Goal: Information Seeking & Learning: Learn about a topic

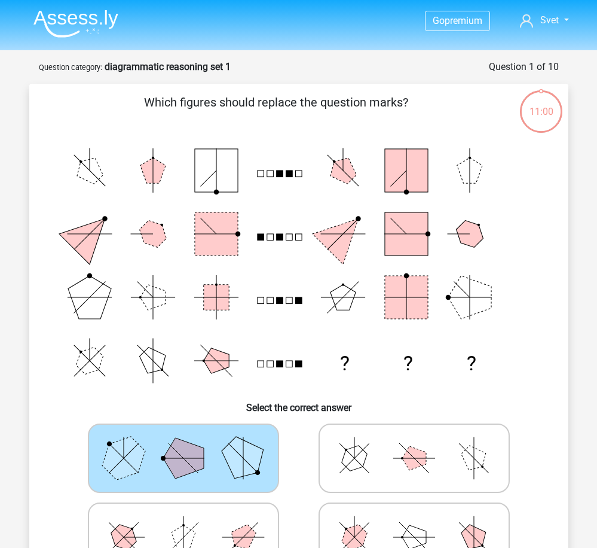
scroll to position [60, 0]
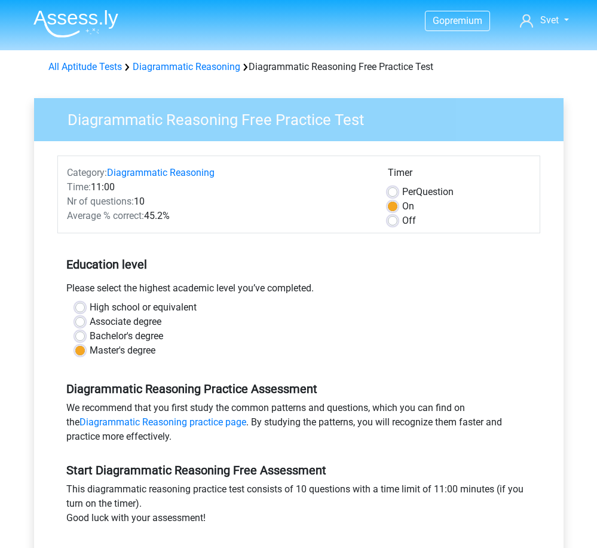
scroll to position [239, 0]
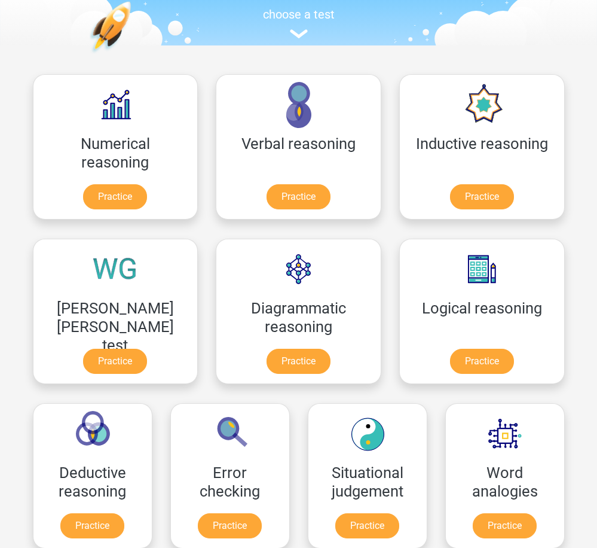
scroll to position [60, 0]
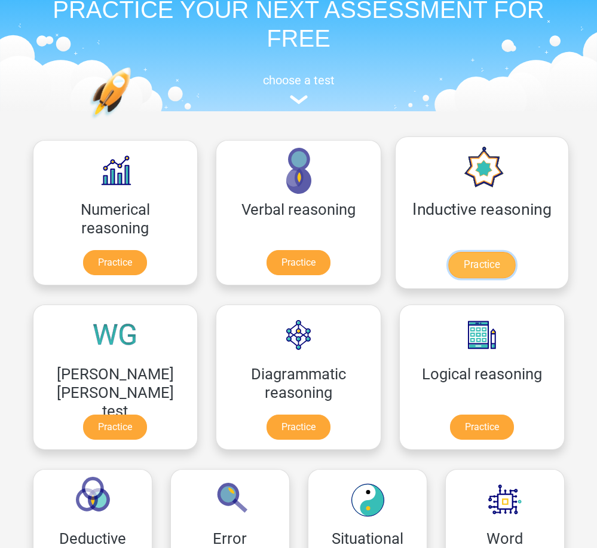
click at [448, 252] on link "Practice" at bounding box center [481, 265] width 67 height 26
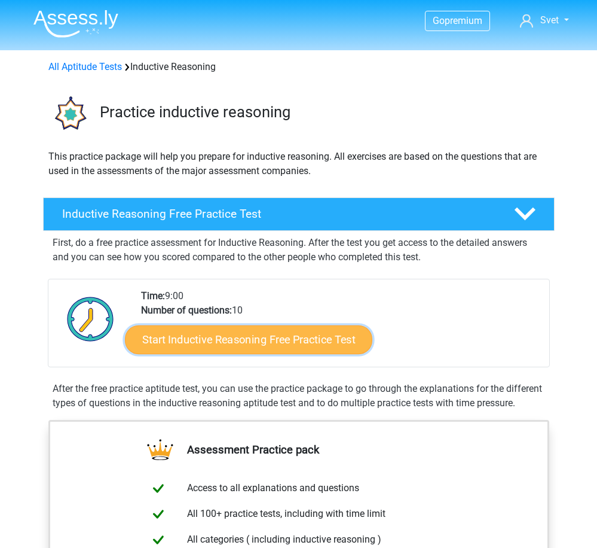
click at [297, 346] on link "Start Inductive Reasoning Free Practice Test" at bounding box center [248, 339] width 247 height 29
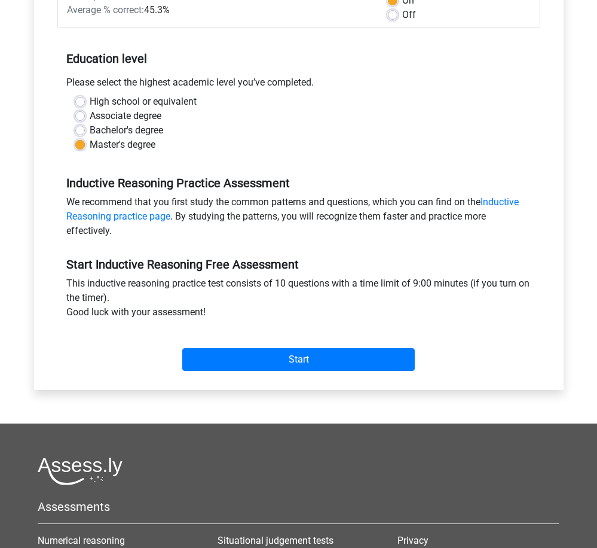
scroll to position [299, 0]
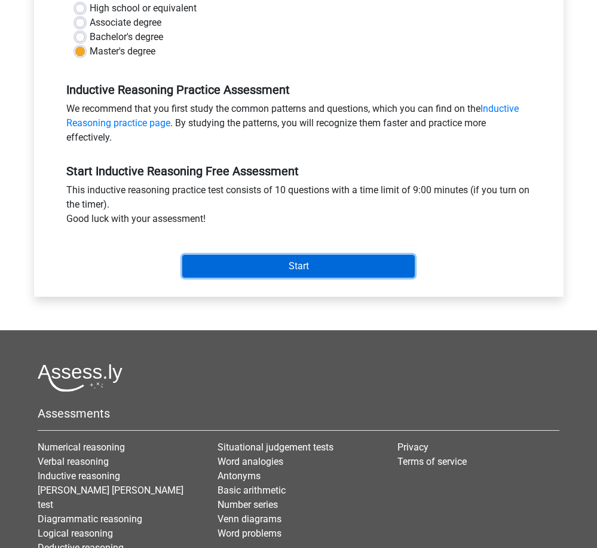
click at [306, 267] on input "Start" at bounding box center [298, 266] width 233 height 23
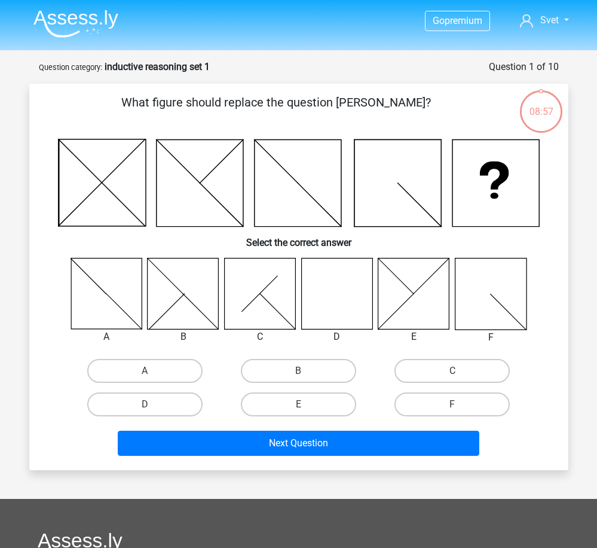
click at [359, 302] on icon at bounding box center [336, 293] width 71 height 71
click at [347, 293] on icon at bounding box center [336, 293] width 71 height 71
click at [311, 368] on label "B" at bounding box center [298, 371] width 115 height 24
click at [306, 371] on input "B" at bounding box center [302, 375] width 8 height 8
radio input "true"
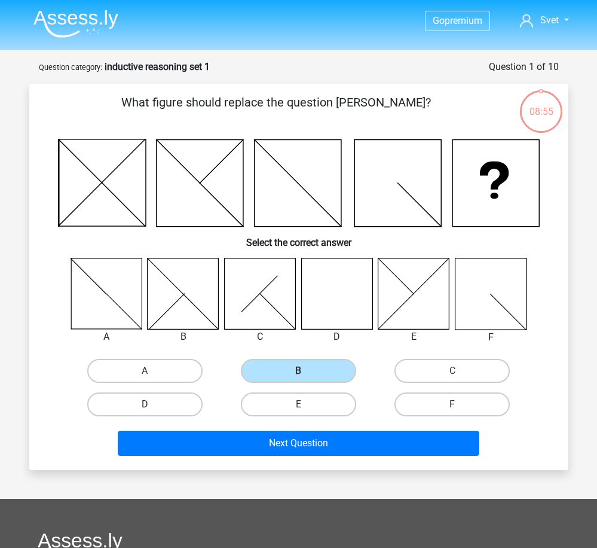
click at [163, 406] on label "D" at bounding box center [144, 404] width 115 height 24
click at [152, 406] on input "D" at bounding box center [149, 408] width 8 height 8
radio input "true"
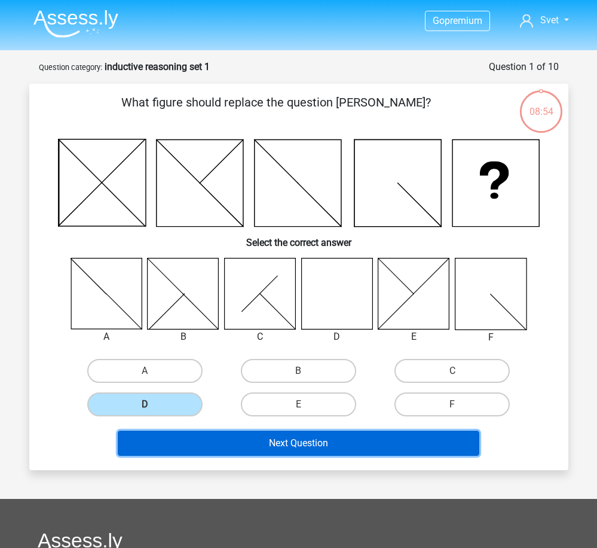
click at [301, 445] on button "Next Question" at bounding box center [299, 442] width 362 height 25
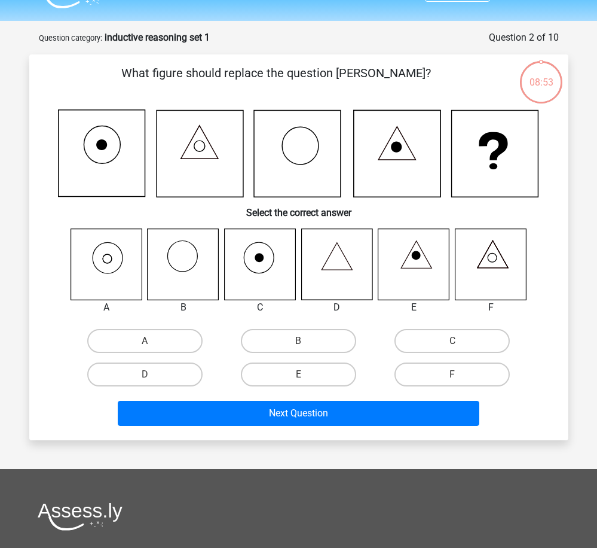
scroll to position [60, 0]
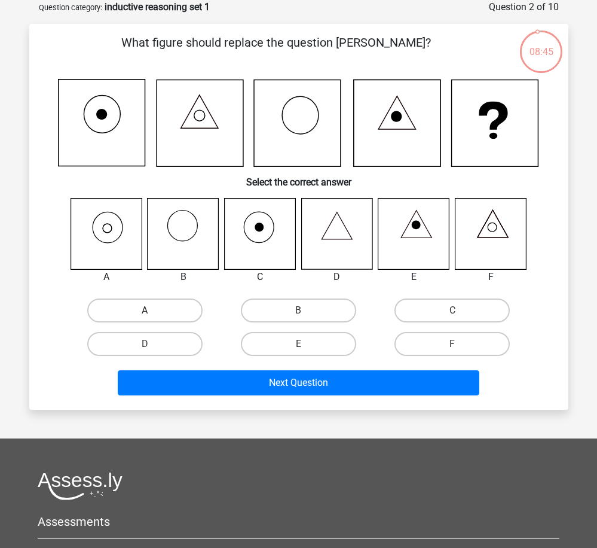
click at [123, 317] on label "A" at bounding box center [144, 310] width 115 height 24
click at [145, 317] on input "A" at bounding box center [149, 314] width 8 height 8
radio input "true"
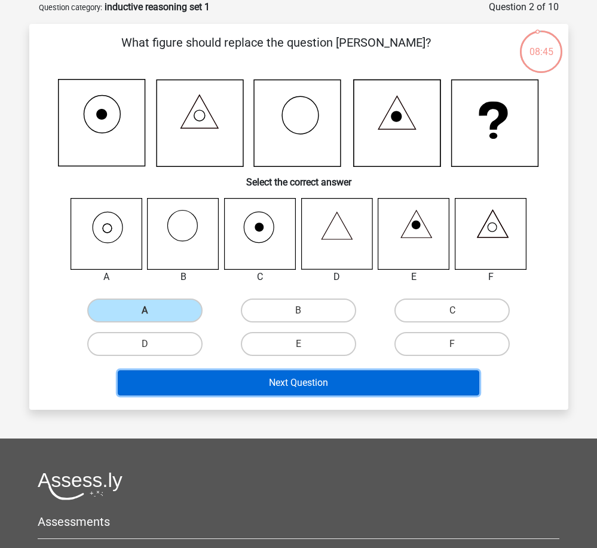
click at [359, 386] on button "Next Question" at bounding box center [299, 382] width 362 height 25
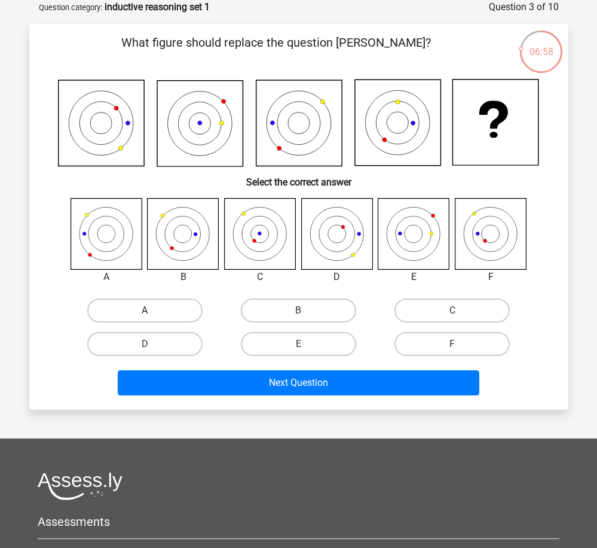
click at [151, 309] on label "A" at bounding box center [144, 310] width 115 height 24
click at [151, 310] on input "A" at bounding box center [149, 314] width 8 height 8
radio input "true"
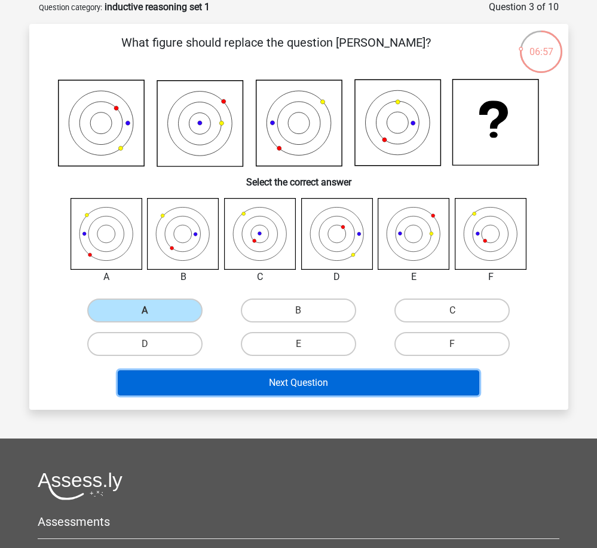
click at [314, 388] on button "Next Question" at bounding box center [299, 382] width 362 height 25
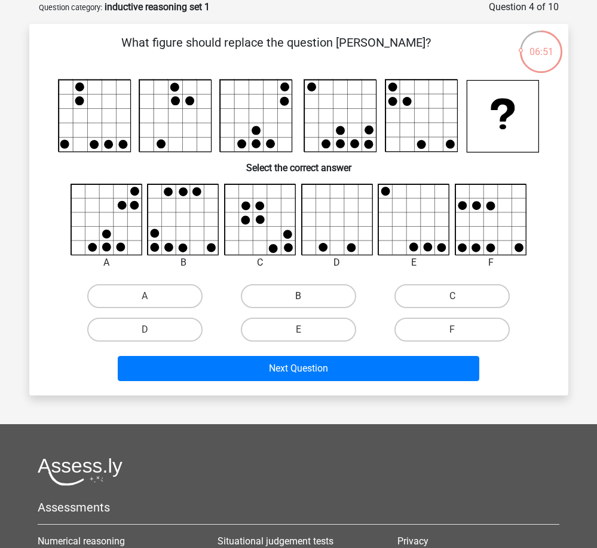
click at [288, 301] on label "B" at bounding box center [298, 296] width 115 height 24
click at [298, 301] on input "B" at bounding box center [302, 300] width 8 height 8
radio input "true"
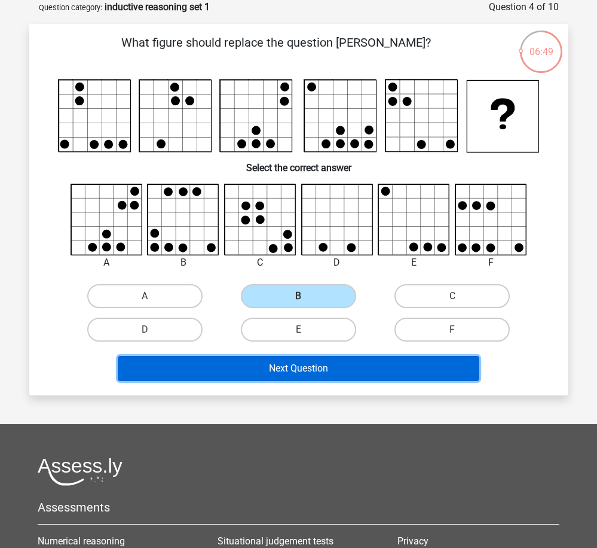
click at [321, 373] on button "Next Question" at bounding box center [299, 368] width 362 height 25
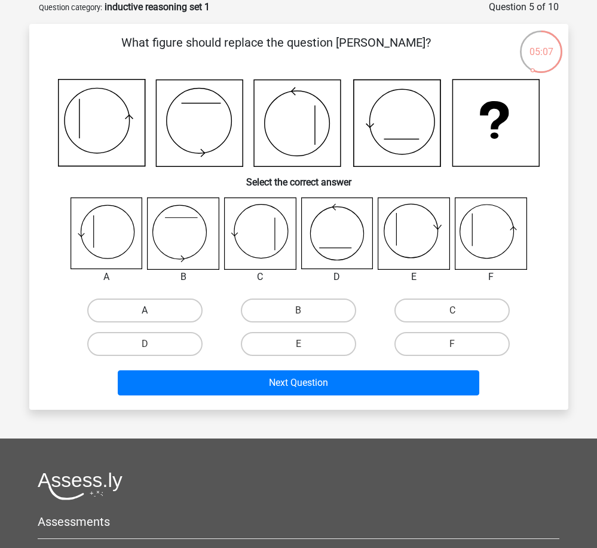
click at [146, 308] on label "A" at bounding box center [144, 310] width 115 height 24
click at [146, 310] on input "A" at bounding box center [149, 314] width 8 height 8
radio input "true"
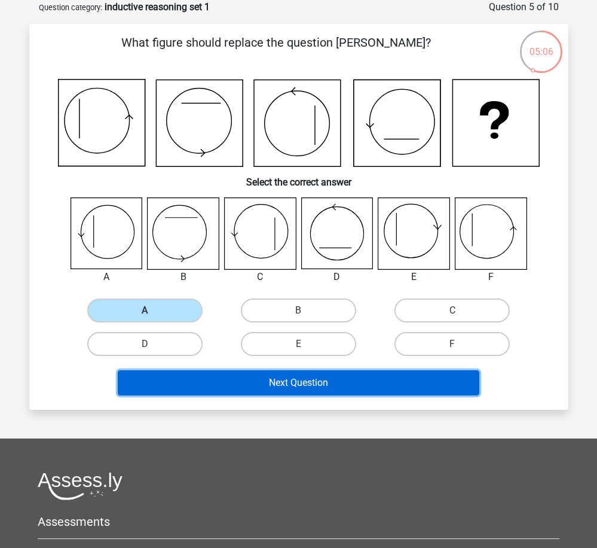
click at [373, 379] on button "Next Question" at bounding box center [299, 382] width 362 height 25
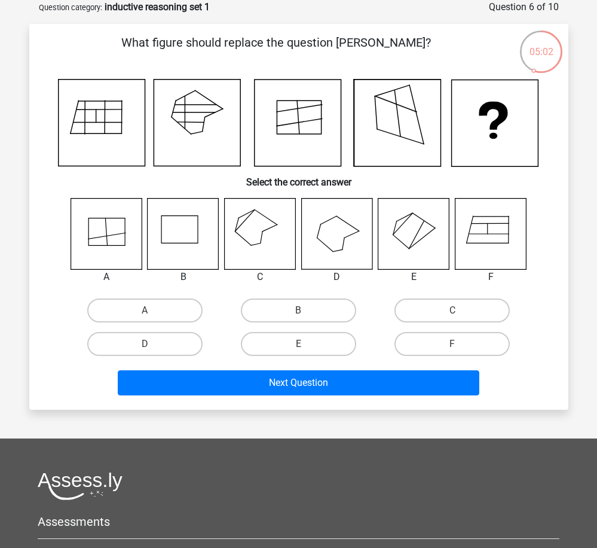
click at [248, 240] on icon at bounding box center [259, 233] width 71 height 71
click at [450, 314] on label "C" at bounding box center [452, 310] width 115 height 24
click at [453, 314] on input "C" at bounding box center [457, 314] width 8 height 8
radio input "true"
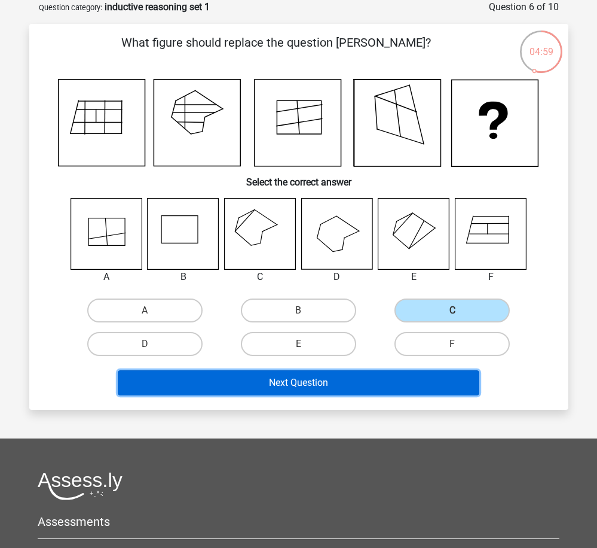
click at [401, 384] on button "Next Question" at bounding box center [299, 382] width 362 height 25
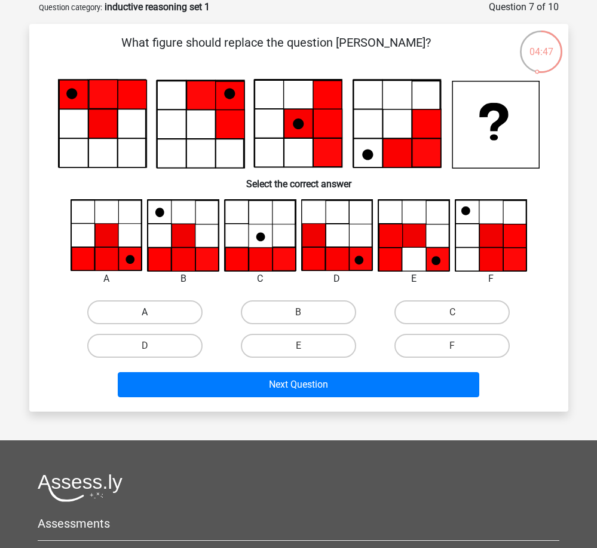
click at [157, 310] on label "A" at bounding box center [144, 312] width 115 height 24
click at [152, 312] on input "A" at bounding box center [149, 316] width 8 height 8
radio input "true"
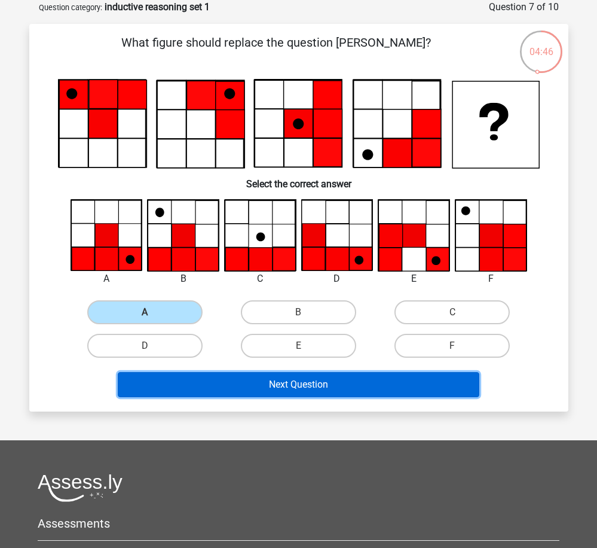
click at [306, 380] on button "Next Question" at bounding box center [299, 384] width 362 height 25
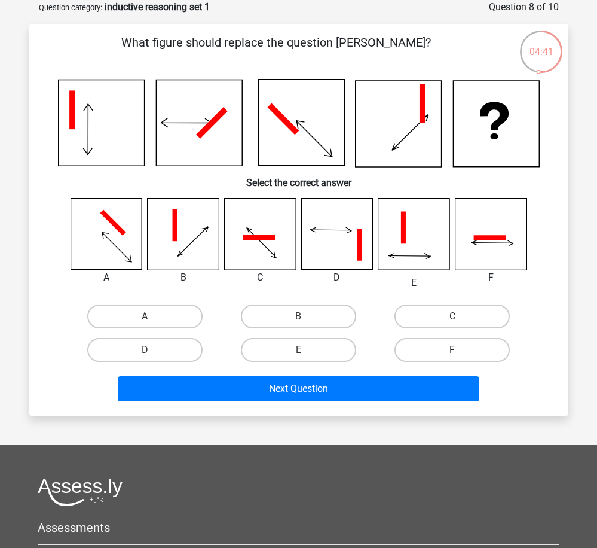
click at [448, 353] on label "F" at bounding box center [452, 350] width 115 height 24
click at [453, 353] on input "F" at bounding box center [457, 354] width 8 height 8
radio input "true"
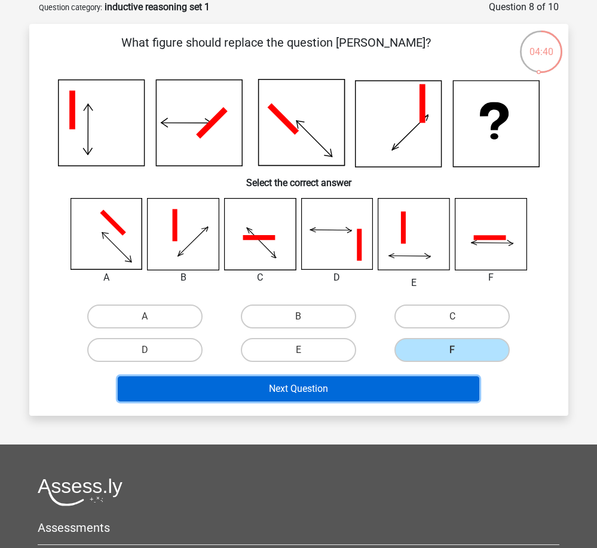
click at [440, 387] on button "Next Question" at bounding box center [299, 388] width 362 height 25
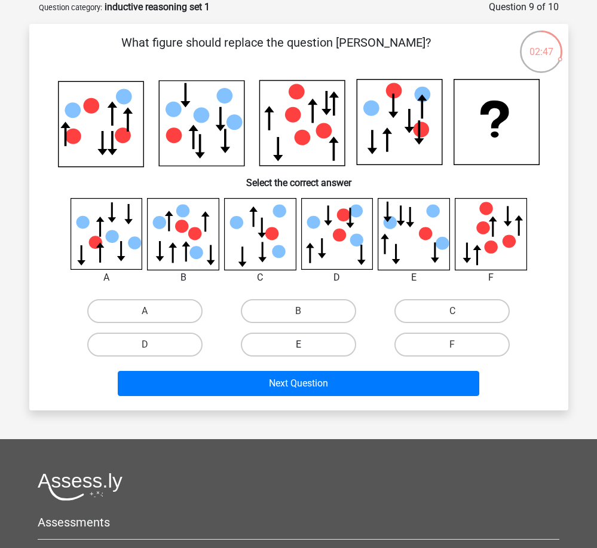
click at [277, 348] on label "E" at bounding box center [298, 344] width 115 height 24
click at [298, 348] on input "E" at bounding box center [302, 348] width 8 height 8
radio input "true"
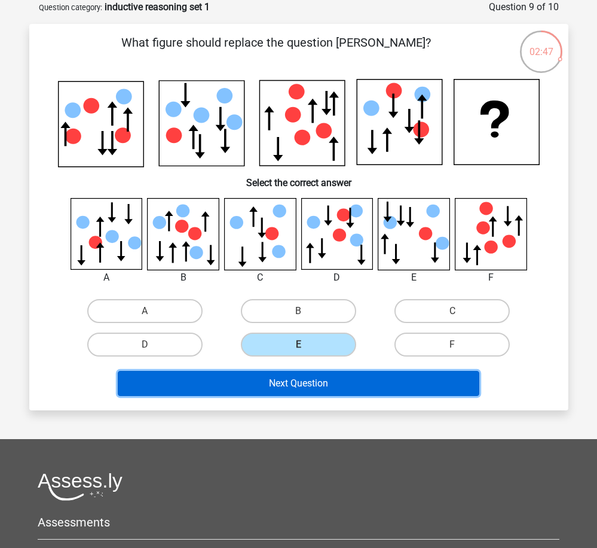
click at [293, 393] on button "Next Question" at bounding box center [299, 383] width 362 height 25
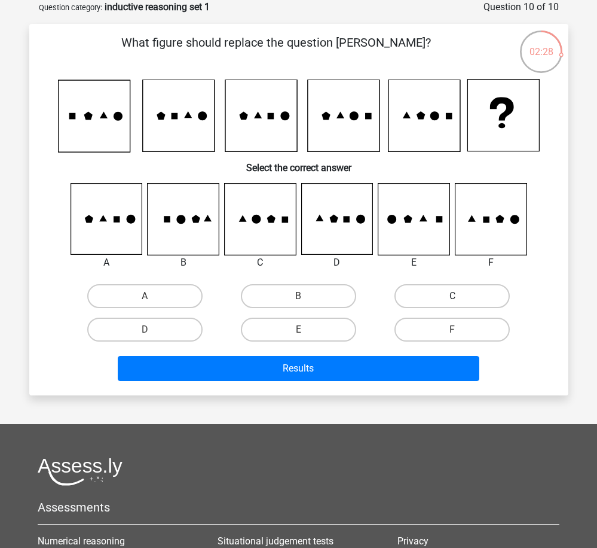
click at [443, 293] on label "C" at bounding box center [452, 296] width 115 height 24
click at [453, 296] on input "C" at bounding box center [457, 300] width 8 height 8
radio input "true"
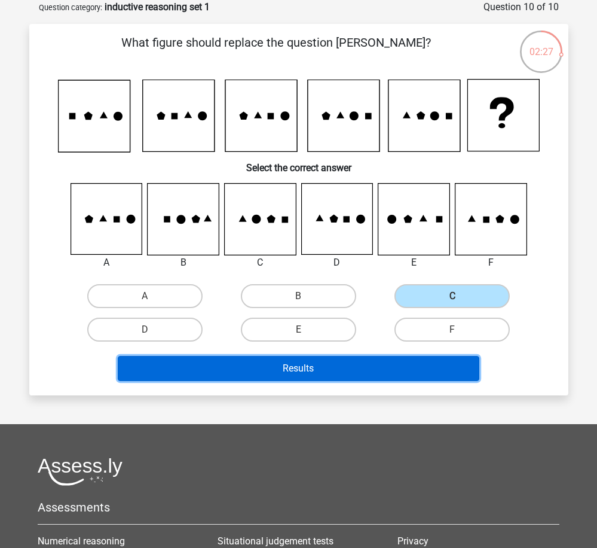
click at [411, 368] on button "Results" at bounding box center [299, 368] width 362 height 25
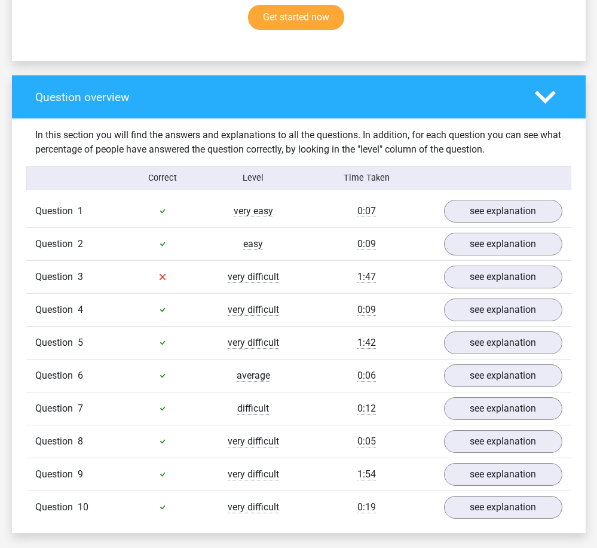
scroll to position [837, 0]
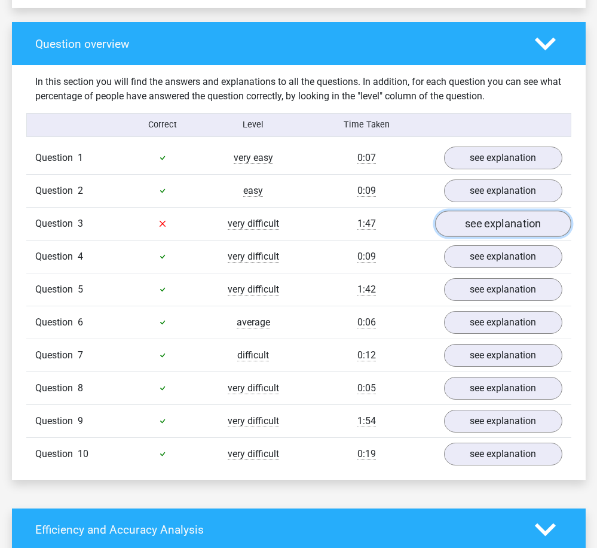
click at [501, 222] on link "see explanation" at bounding box center [503, 223] width 136 height 26
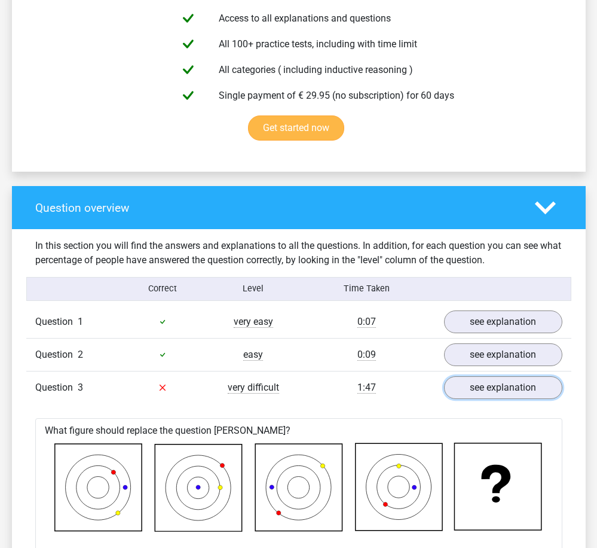
scroll to position [598, 0]
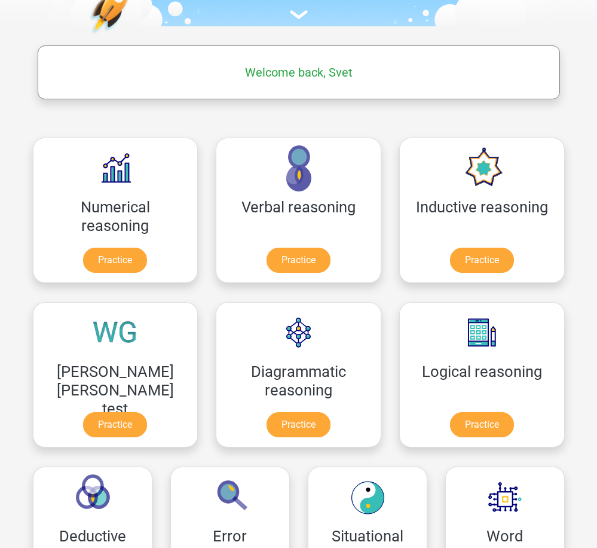
scroll to position [179, 0]
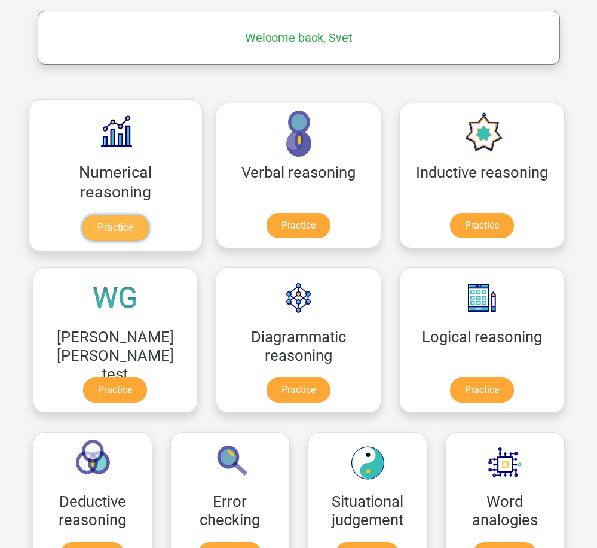
click at [103, 215] on link "Practice" at bounding box center [115, 228] width 67 height 26
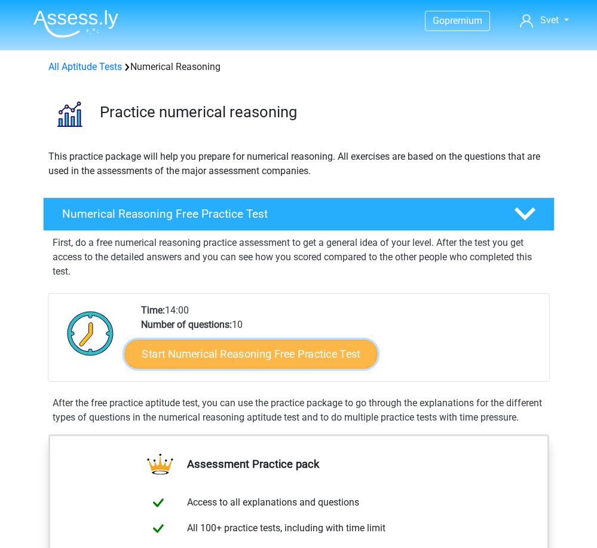
click at [255, 353] on link "Start Numerical Reasoning Free Practice Test" at bounding box center [250, 353] width 253 height 29
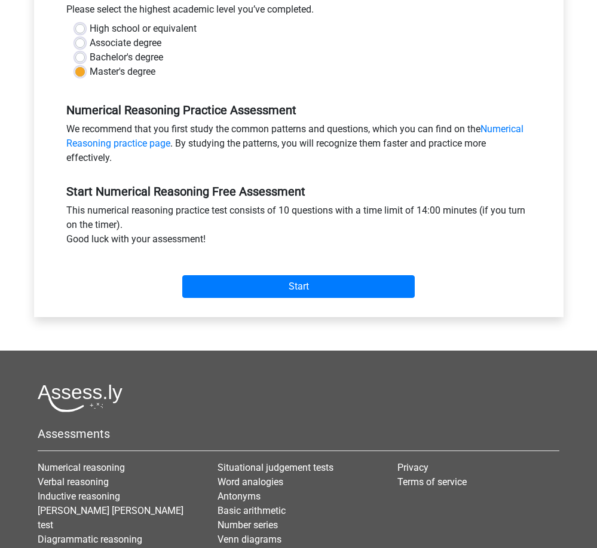
scroll to position [397, 0]
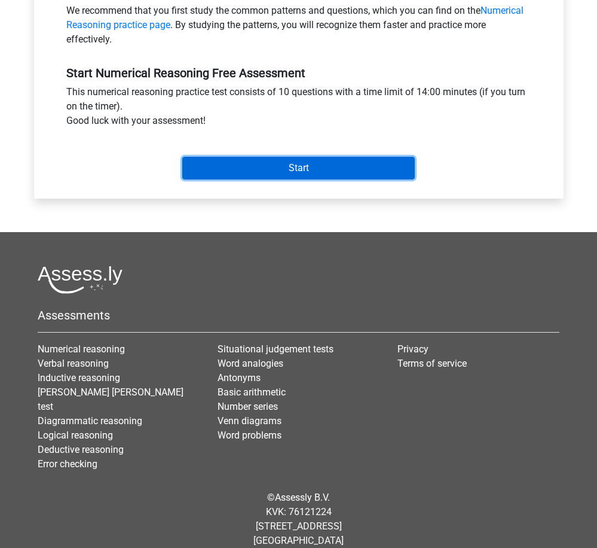
click at [293, 166] on input "Start" at bounding box center [298, 168] width 233 height 23
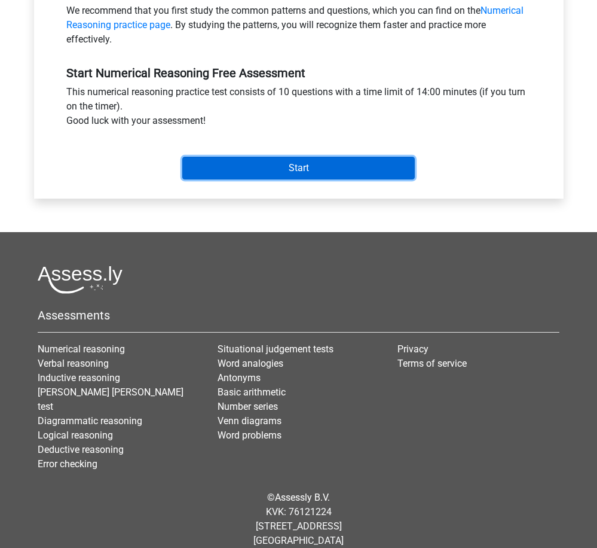
click at [256, 173] on input "Start" at bounding box center [298, 168] width 233 height 23
click at [298, 171] on input "Start" at bounding box center [298, 168] width 233 height 23
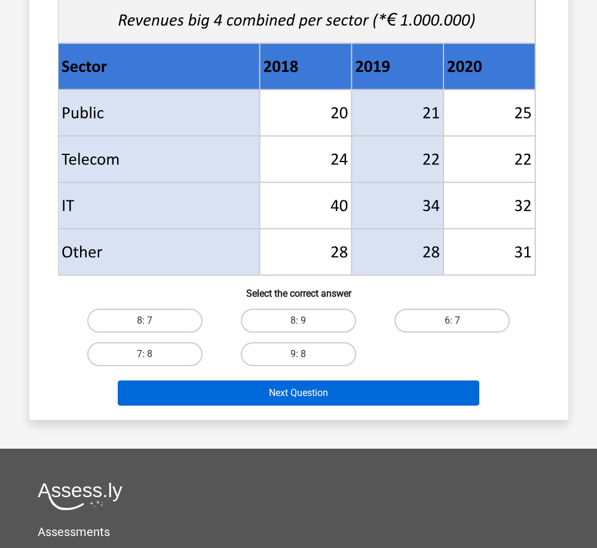
scroll to position [478, 0]
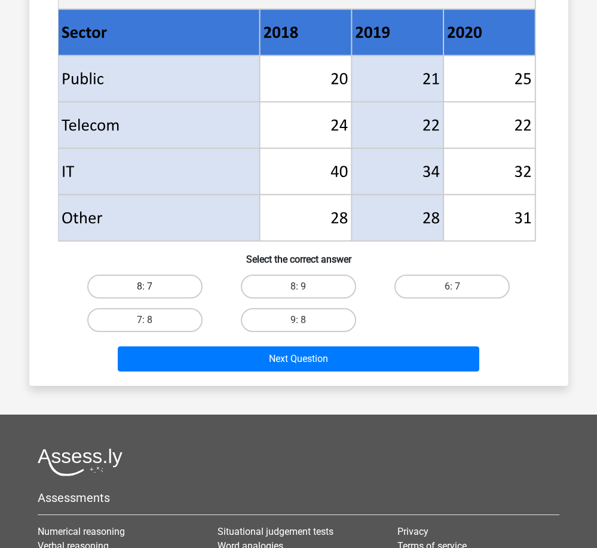
drag, startPoint x: 162, startPoint y: 277, endPoint x: 196, endPoint y: 291, distance: 36.7
click at [162, 277] on label "8: 7" at bounding box center [144, 286] width 115 height 24
click at [152, 286] on input "8: 7" at bounding box center [149, 290] width 8 height 8
radio input "true"
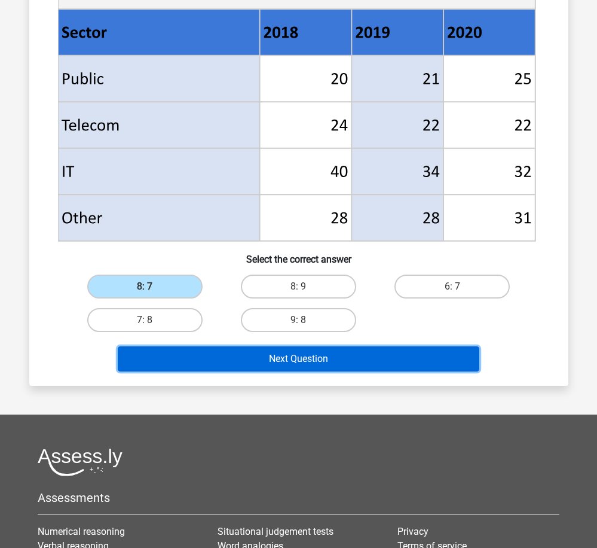
click at [337, 352] on button "Next Question" at bounding box center [299, 358] width 362 height 25
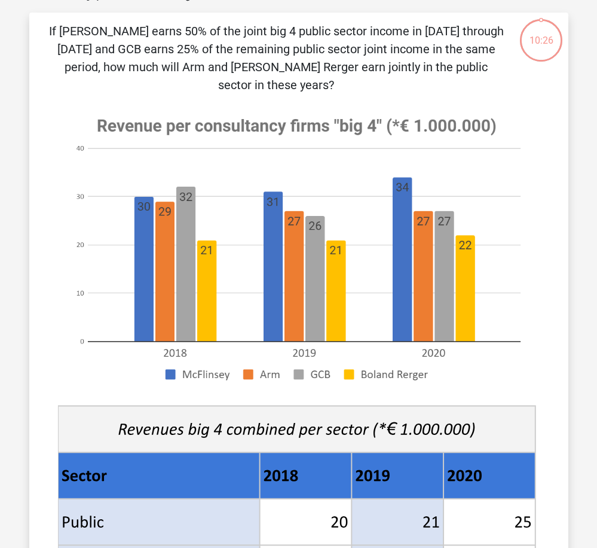
scroll to position [60, 0]
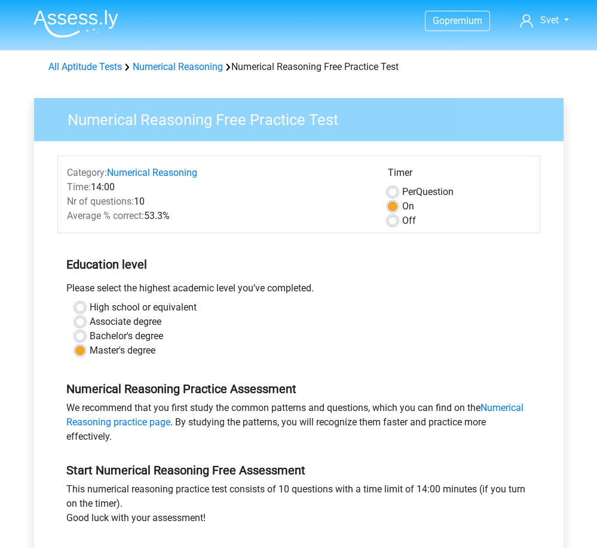
scroll to position [397, 0]
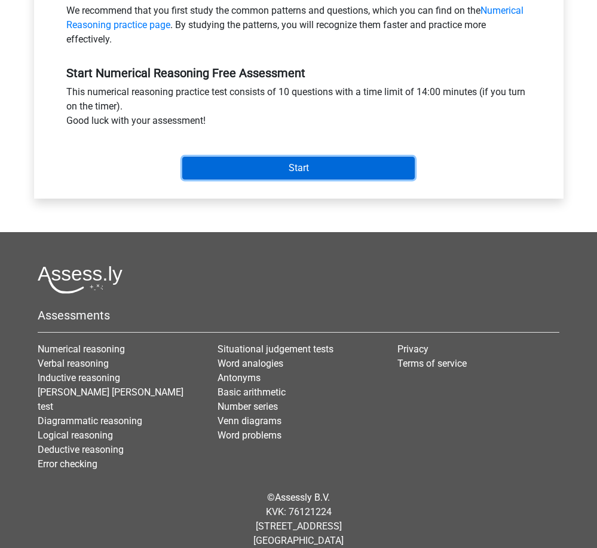
click at [314, 168] on input "Start" at bounding box center [298, 168] width 233 height 23
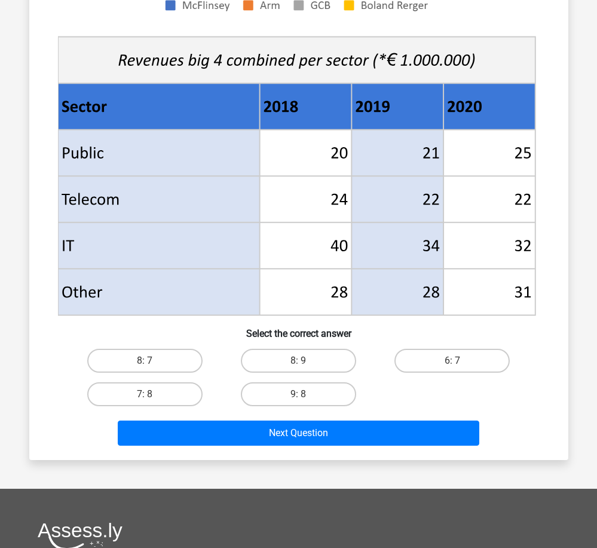
scroll to position [418, 0]
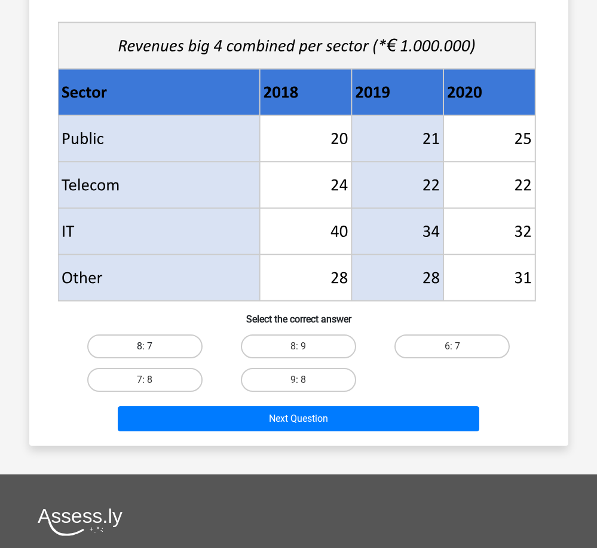
drag, startPoint x: 162, startPoint y: 344, endPoint x: 191, endPoint y: 355, distance: 30.6
click at [162, 344] on label "8: 7" at bounding box center [144, 346] width 115 height 24
click at [152, 346] on input "8: 7" at bounding box center [149, 350] width 8 height 8
radio input "true"
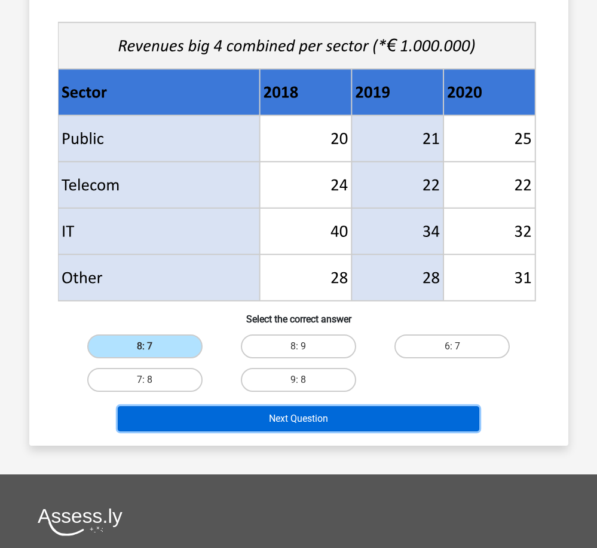
click at [322, 419] on button "Next Question" at bounding box center [299, 418] width 362 height 25
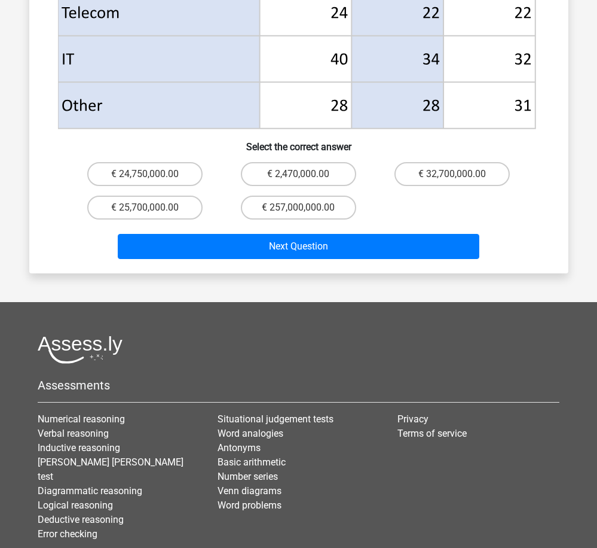
scroll to position [678, 0]
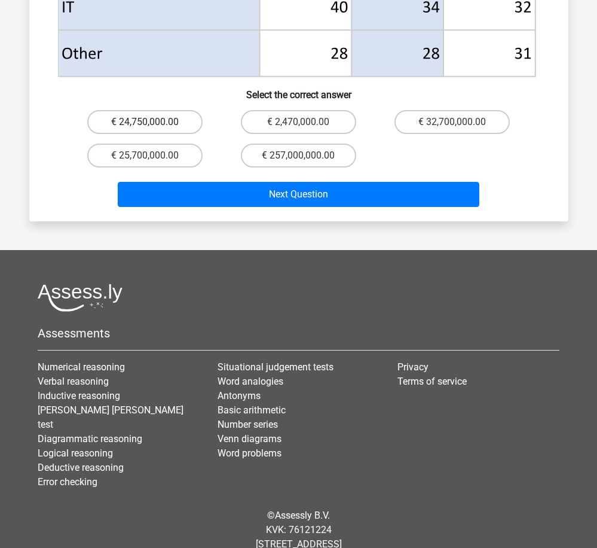
click at [166, 110] on label "€ 24,750,000.00" at bounding box center [144, 122] width 115 height 24
click at [152, 122] on input "€ 24,750,000.00" at bounding box center [149, 126] width 8 height 8
radio input "true"
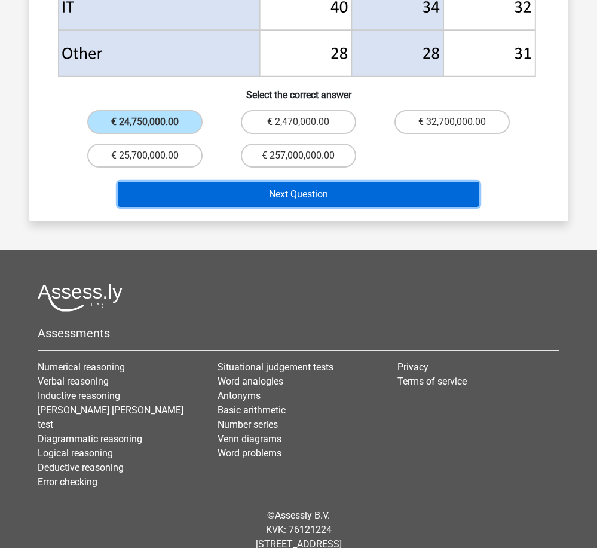
click at [351, 182] on button "Next Question" at bounding box center [299, 194] width 362 height 25
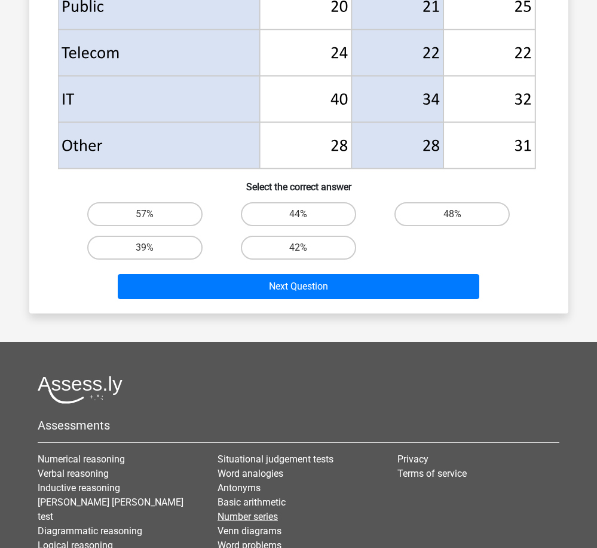
scroll to position [658, 0]
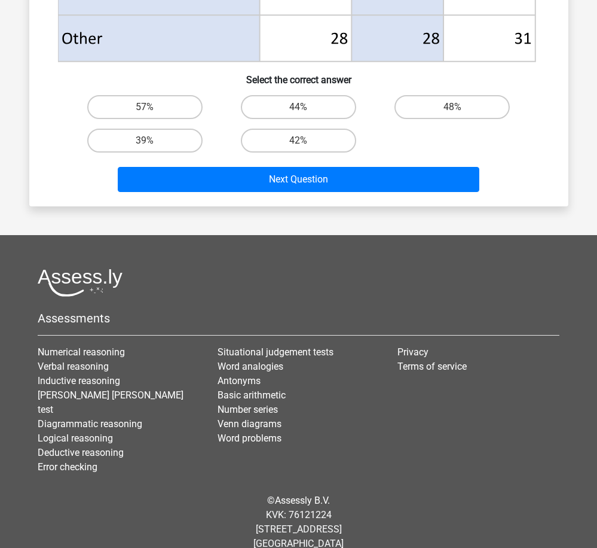
drag, startPoint x: 476, startPoint y: 103, endPoint x: 451, endPoint y: 129, distance: 35.5
click at [478, 103] on label "48%" at bounding box center [452, 107] width 115 height 24
click at [460, 107] on input "48%" at bounding box center [457, 111] width 8 height 8
radio input "true"
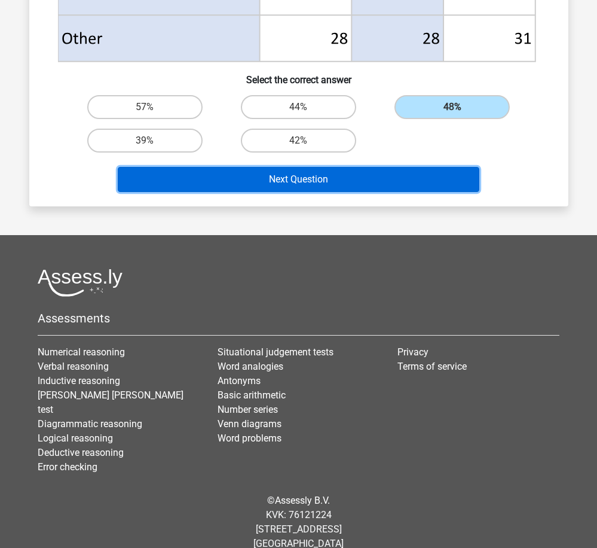
click at [410, 178] on button "Next Question" at bounding box center [299, 179] width 362 height 25
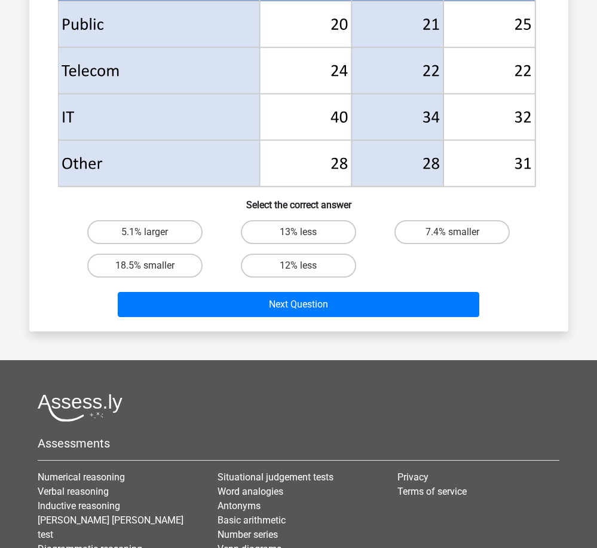
scroll to position [598, 0]
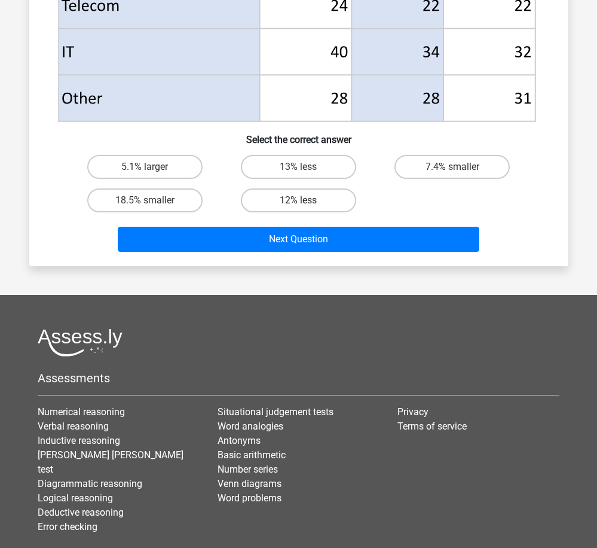
click at [319, 201] on label "12% less" at bounding box center [298, 200] width 115 height 24
click at [306, 201] on input "12% less" at bounding box center [302, 204] width 8 height 8
radio input "true"
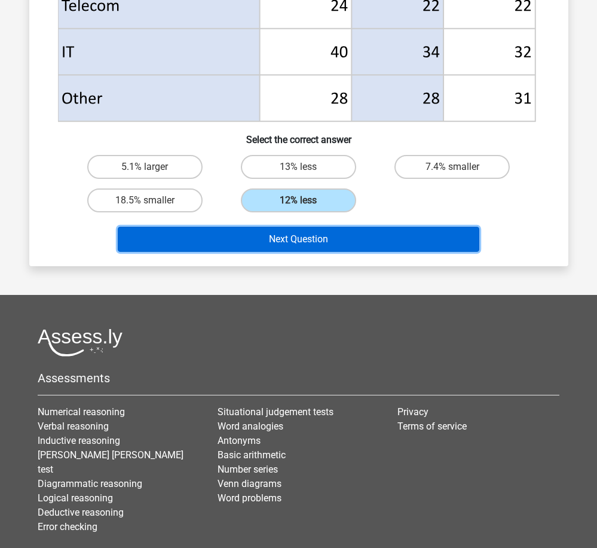
click at [336, 237] on button "Next Question" at bounding box center [299, 239] width 362 height 25
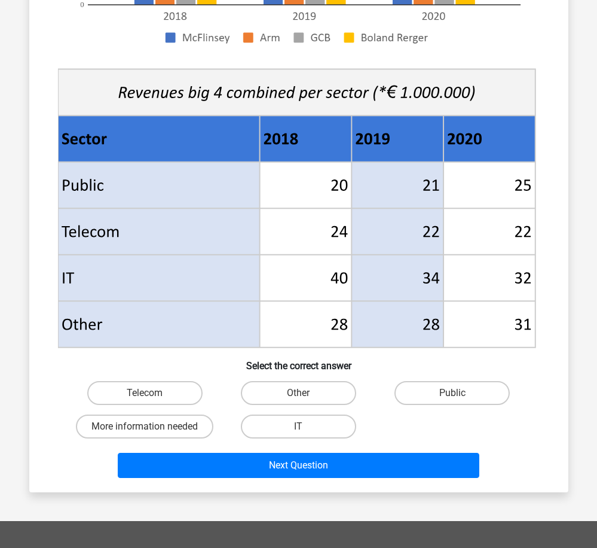
scroll to position [418, 0]
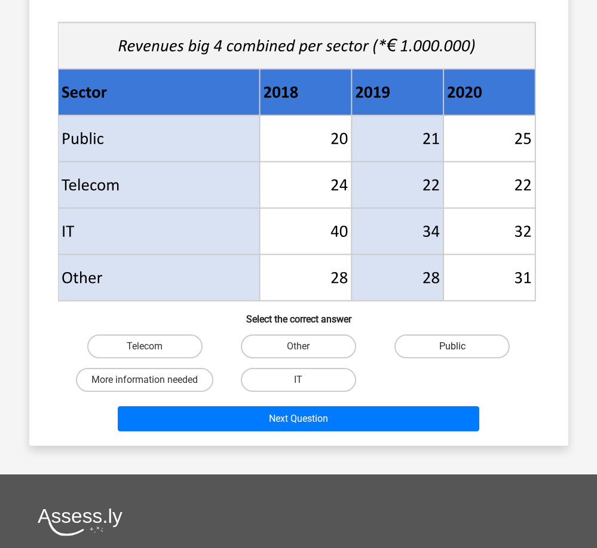
click at [446, 350] on label "Public" at bounding box center [452, 346] width 115 height 24
click at [453, 350] on input "Public" at bounding box center [457, 350] width 8 height 8
radio input "true"
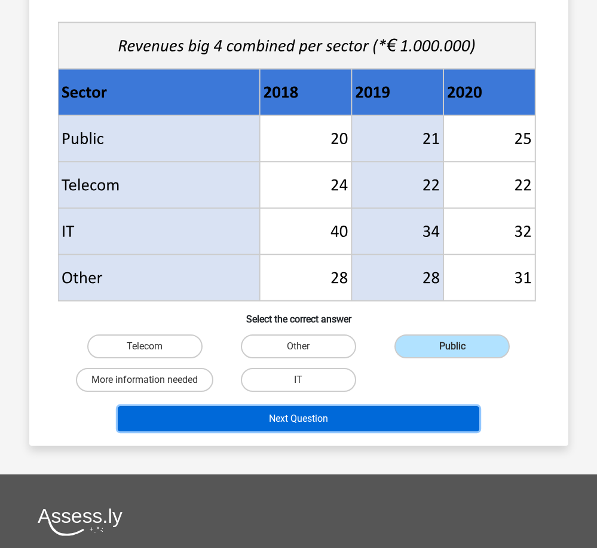
click at [428, 415] on button "Next Question" at bounding box center [299, 418] width 362 height 25
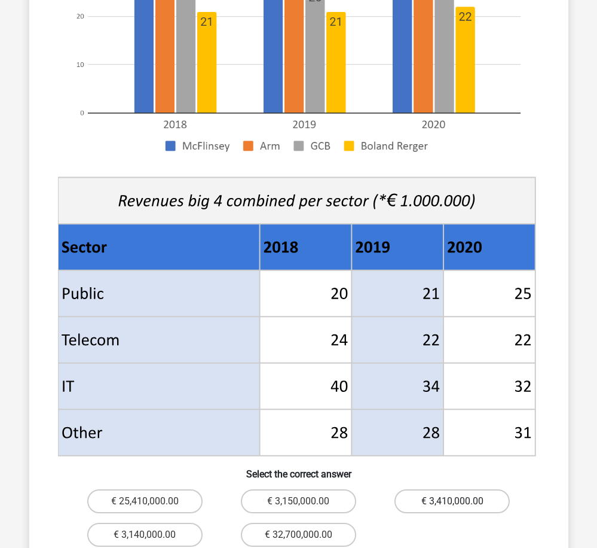
scroll to position [359, 0]
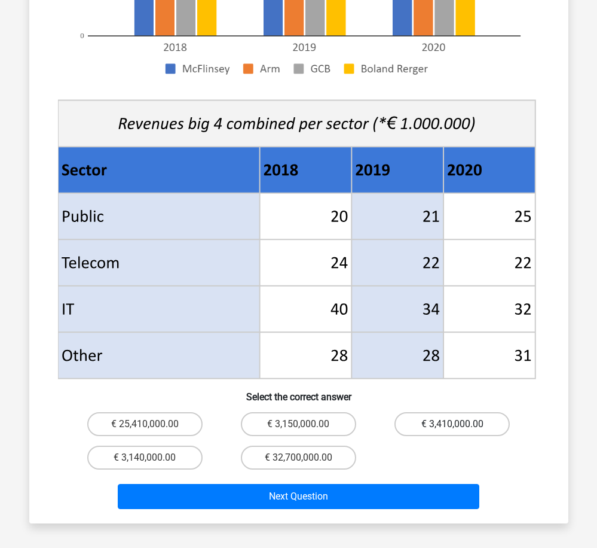
click at [481, 412] on label "€ 3,410,000.00" at bounding box center [452, 424] width 115 height 24
click at [460, 424] on input "€ 3,410,000.00" at bounding box center [457, 428] width 8 height 8
radio input "true"
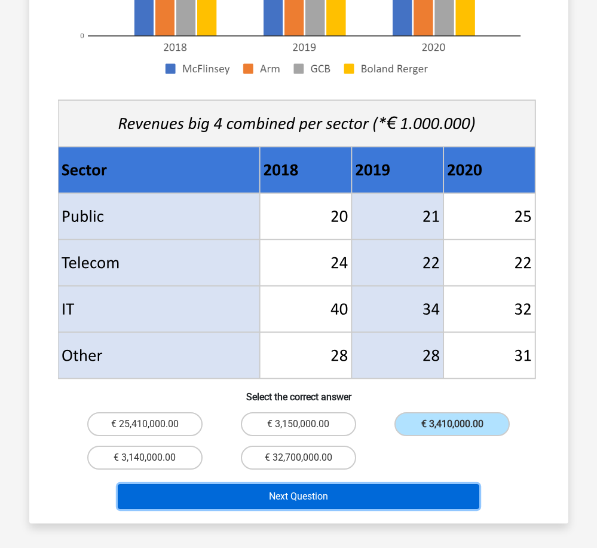
click at [420, 484] on button "Next Question" at bounding box center [299, 496] width 362 height 25
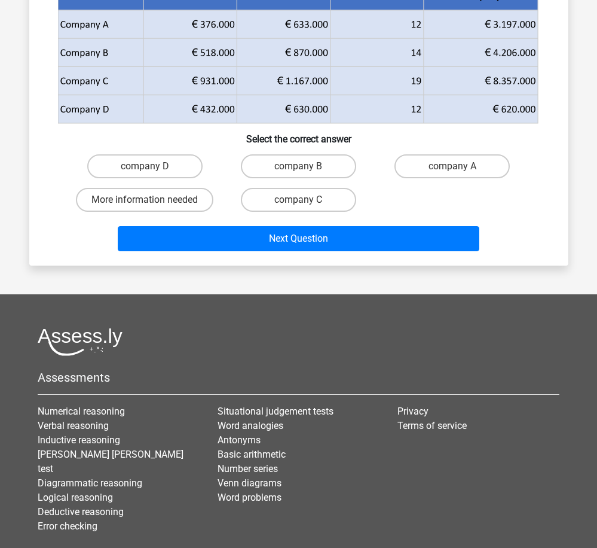
scroll to position [60, 0]
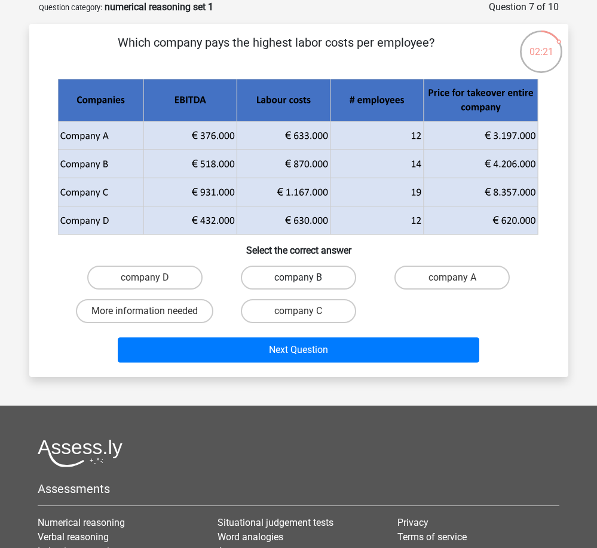
click at [332, 280] on label "company B" at bounding box center [298, 277] width 115 height 24
click at [306, 280] on input "company B" at bounding box center [302, 281] width 8 height 8
radio input "true"
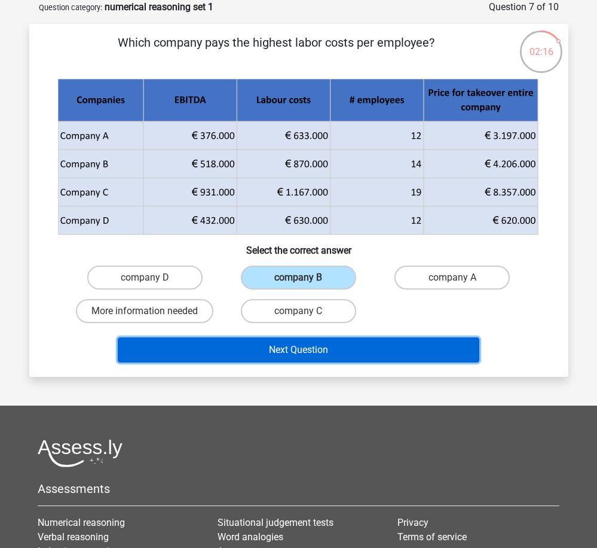
click at [365, 351] on button "Next Question" at bounding box center [299, 349] width 362 height 25
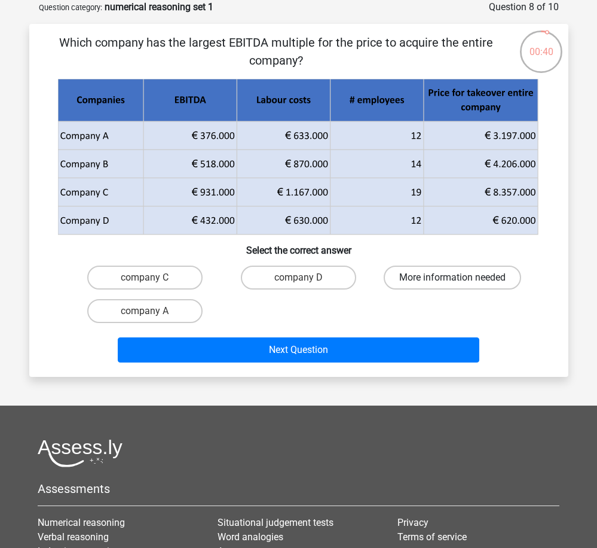
click at [412, 270] on label "More information needed" at bounding box center [452, 277] width 137 height 24
click at [453, 277] on input "More information needed" at bounding box center [457, 281] width 8 height 8
radio input "true"
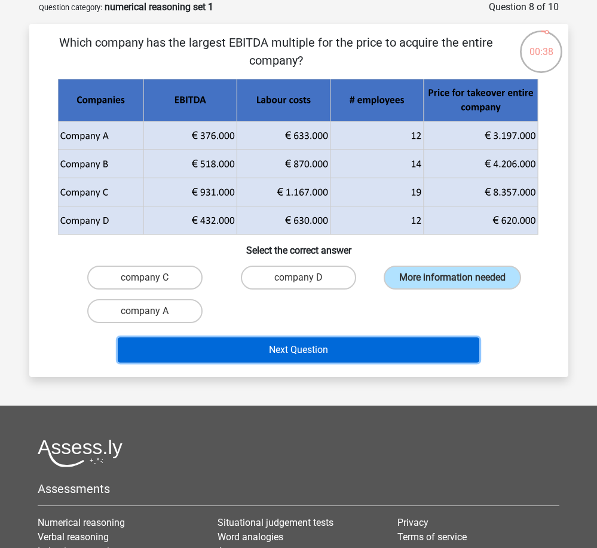
click at [359, 361] on button "Next Question" at bounding box center [299, 349] width 362 height 25
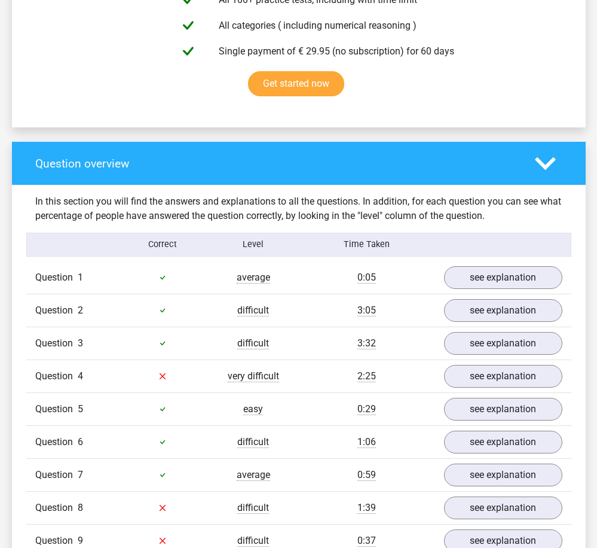
scroll to position [837, 0]
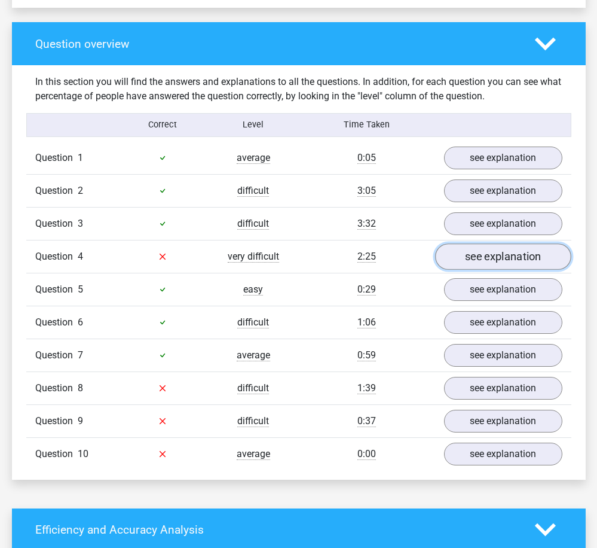
click at [528, 254] on link "see explanation" at bounding box center [503, 256] width 136 height 26
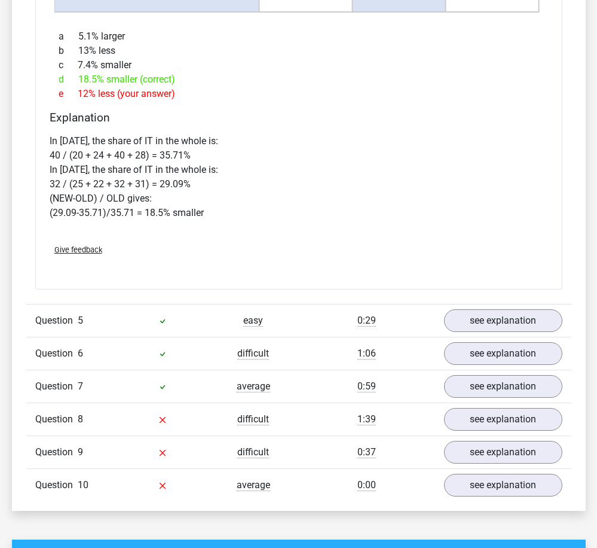
scroll to position [1793, 0]
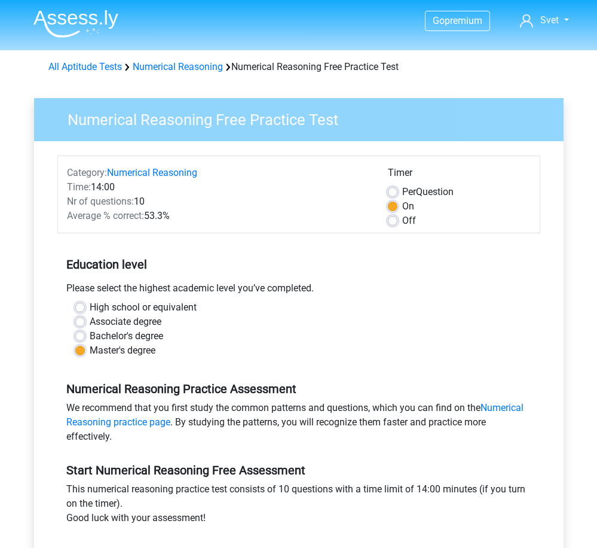
scroll to position [397, 0]
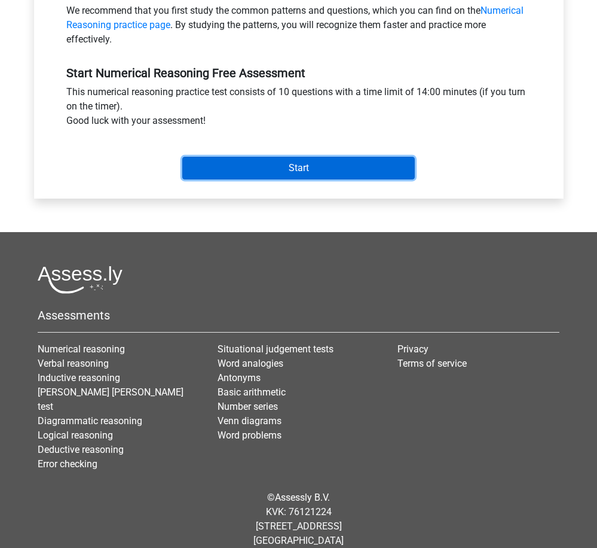
click at [292, 161] on input "Start" at bounding box center [298, 168] width 233 height 23
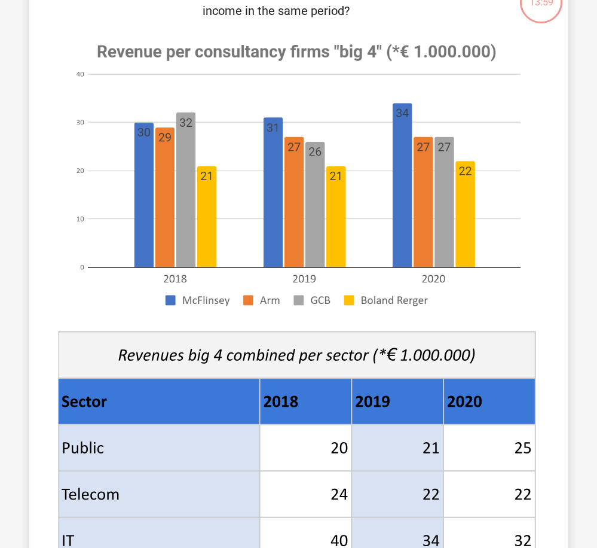
scroll to position [359, 0]
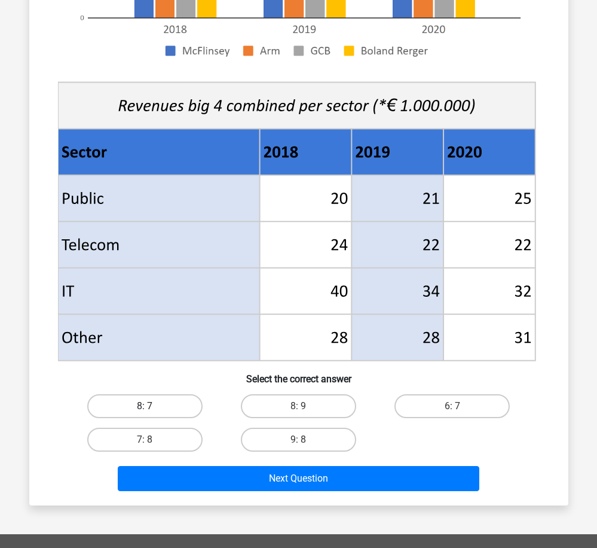
drag, startPoint x: 158, startPoint y: 409, endPoint x: 284, endPoint y: 423, distance: 126.9
click at [158, 409] on label "8: 7" at bounding box center [144, 406] width 115 height 24
click at [152, 409] on input "8: 7" at bounding box center [149, 410] width 8 height 8
radio input "true"
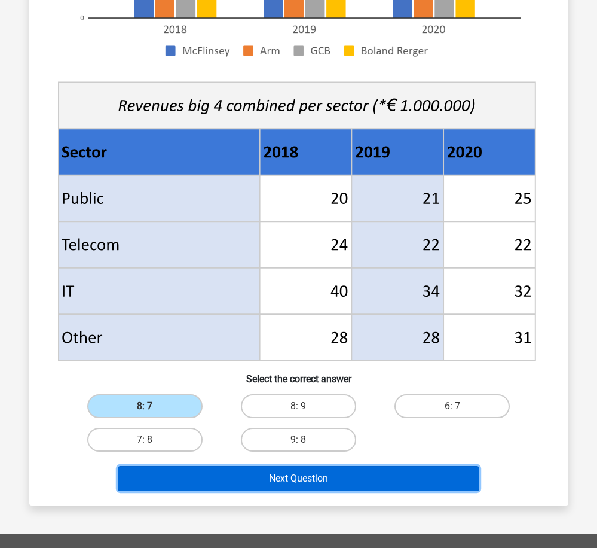
click at [345, 475] on button "Next Question" at bounding box center [299, 478] width 362 height 25
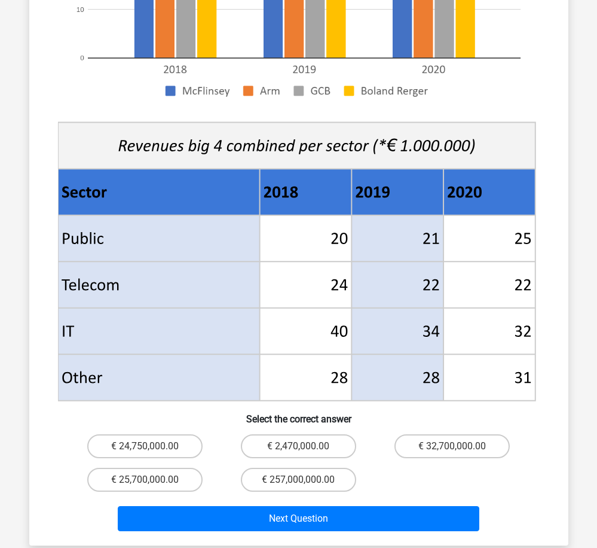
scroll to position [418, 0]
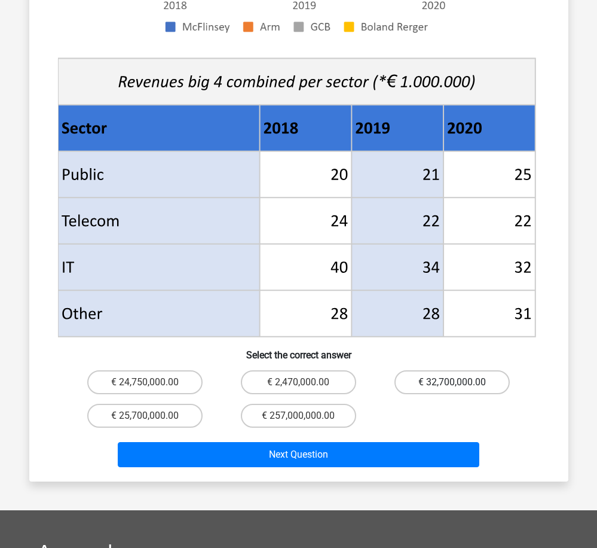
click at [454, 370] on label "€ 32,700,000.00" at bounding box center [452, 382] width 115 height 24
click at [454, 382] on input "€ 32,700,000.00" at bounding box center [457, 386] width 8 height 8
radio input "true"
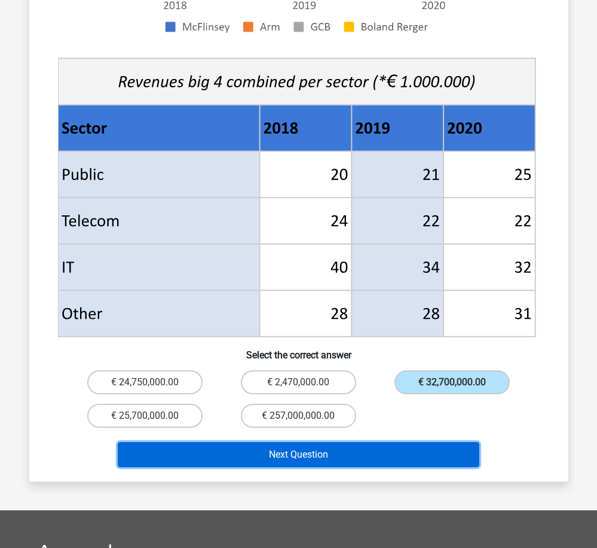
click at [422, 442] on button "Next Question" at bounding box center [299, 454] width 362 height 25
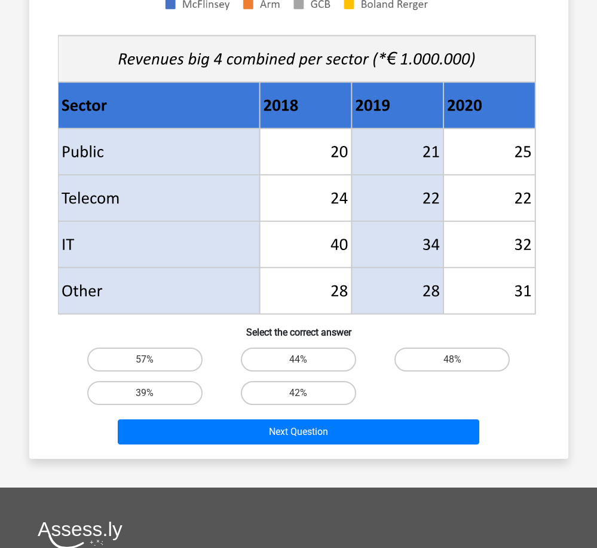
scroll to position [478, 0]
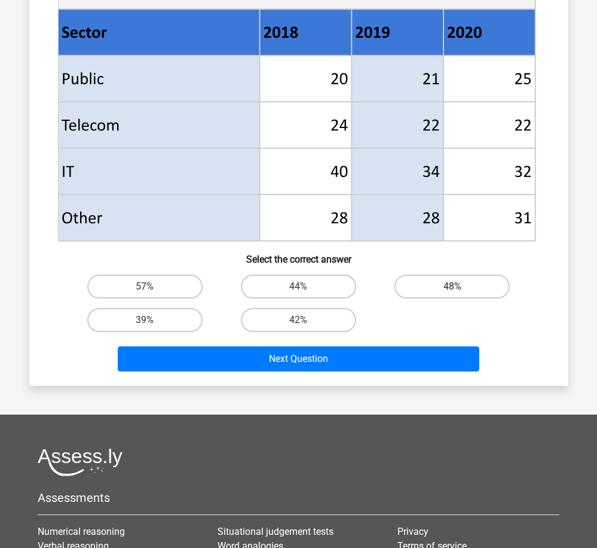
click at [457, 284] on label "48%" at bounding box center [452, 286] width 115 height 24
click at [457, 286] on input "48%" at bounding box center [457, 290] width 8 height 8
radio input "true"
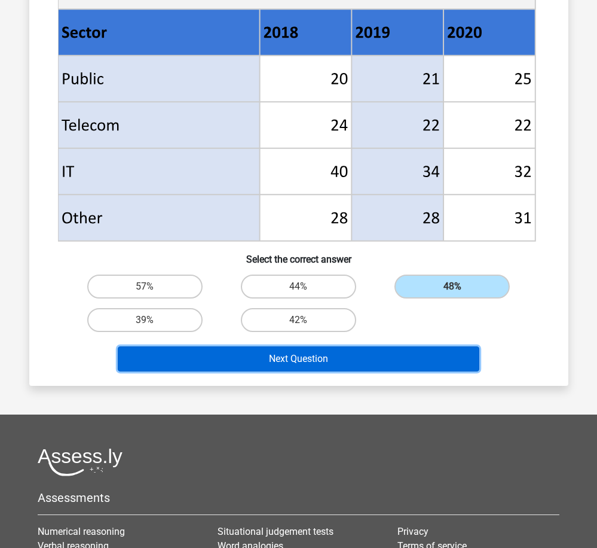
click at [416, 363] on button "Next Question" at bounding box center [299, 358] width 362 height 25
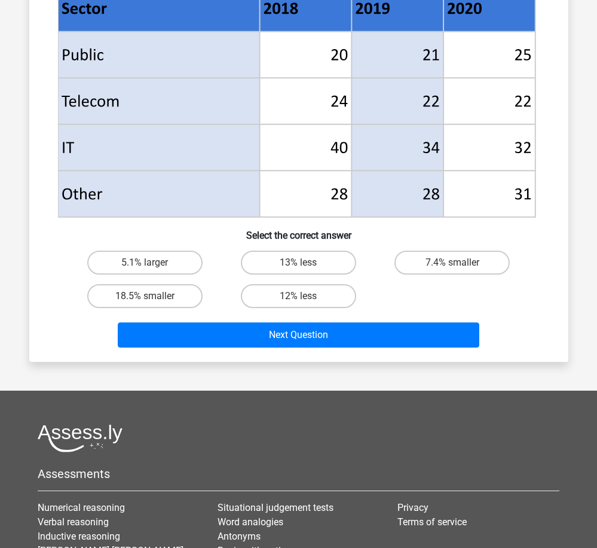
scroll to position [538, 0]
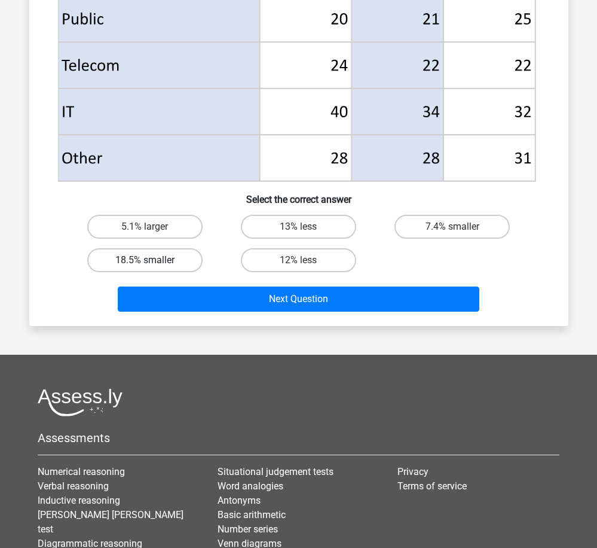
click at [175, 260] on label "18.5% smaller" at bounding box center [144, 260] width 115 height 24
click at [152, 260] on input "18.5% smaller" at bounding box center [149, 264] width 8 height 8
radio input "true"
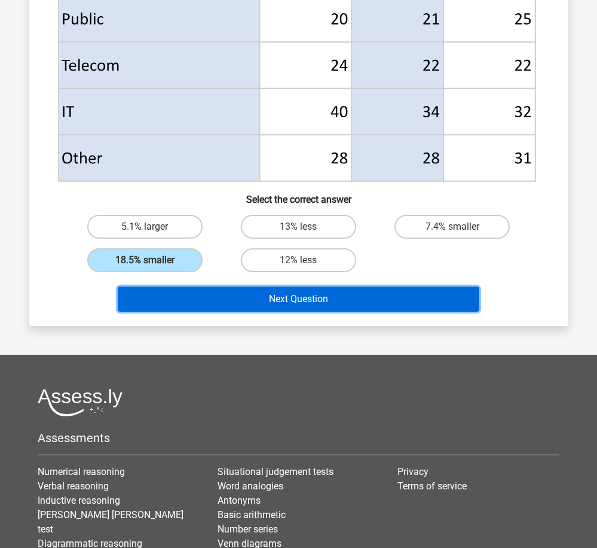
click at [347, 299] on button "Next Question" at bounding box center [299, 298] width 362 height 25
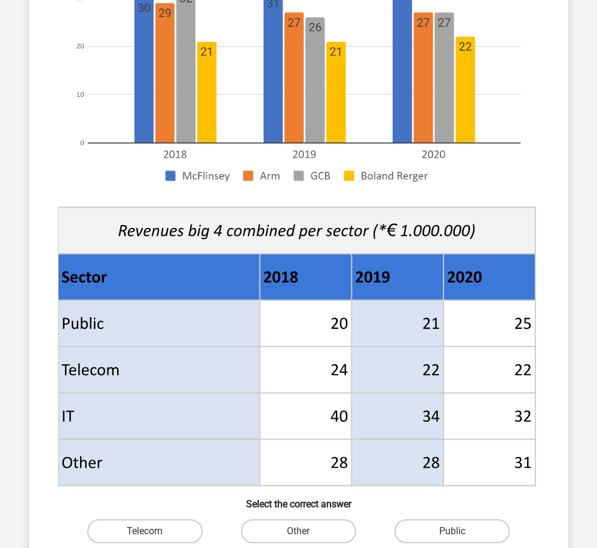
scroll to position [359, 0]
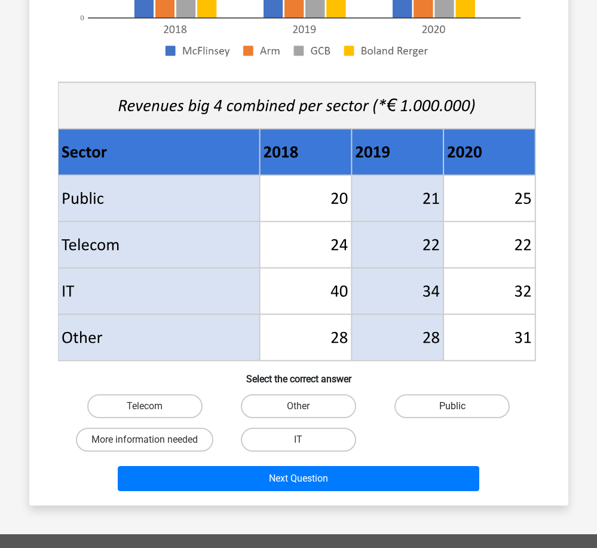
drag, startPoint x: 437, startPoint y: 404, endPoint x: 432, endPoint y: 411, distance: 8.6
click at [438, 403] on label "Public" at bounding box center [452, 406] width 115 height 24
click at [453, 406] on input "Public" at bounding box center [457, 410] width 8 height 8
radio input "true"
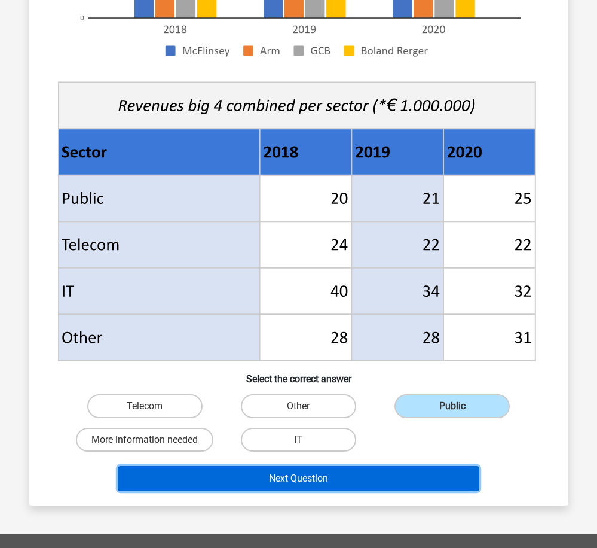
drag, startPoint x: 411, startPoint y: 483, endPoint x: 415, endPoint y: 476, distance: 7.5
click at [411, 482] on button "Next Question" at bounding box center [299, 478] width 362 height 25
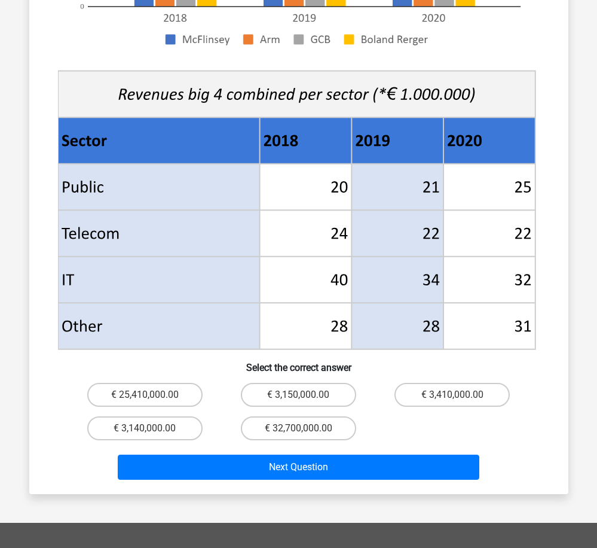
scroll to position [418, 0]
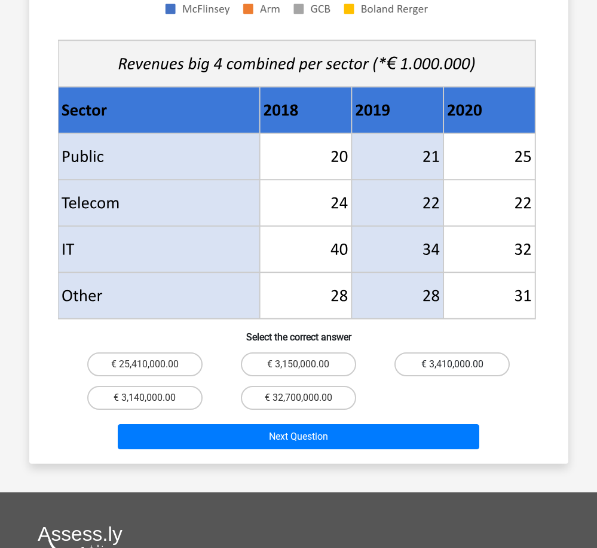
click at [439, 352] on label "€ 3,410,000.00" at bounding box center [452, 364] width 115 height 24
click at [453, 364] on input "€ 3,410,000.00" at bounding box center [457, 368] width 8 height 8
radio input "true"
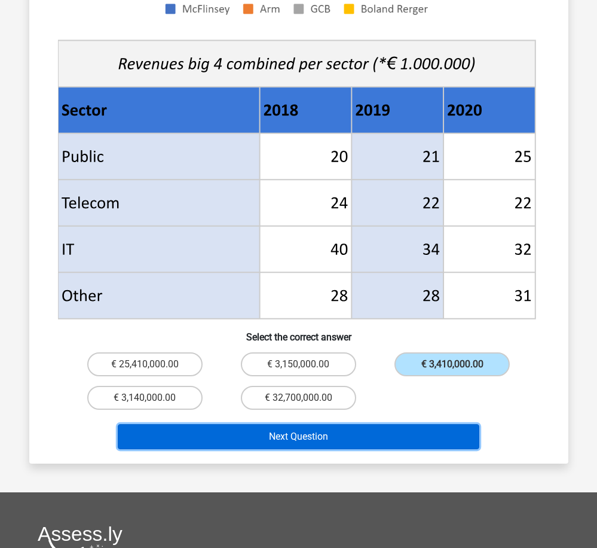
click at [439, 424] on button "Next Question" at bounding box center [299, 436] width 362 height 25
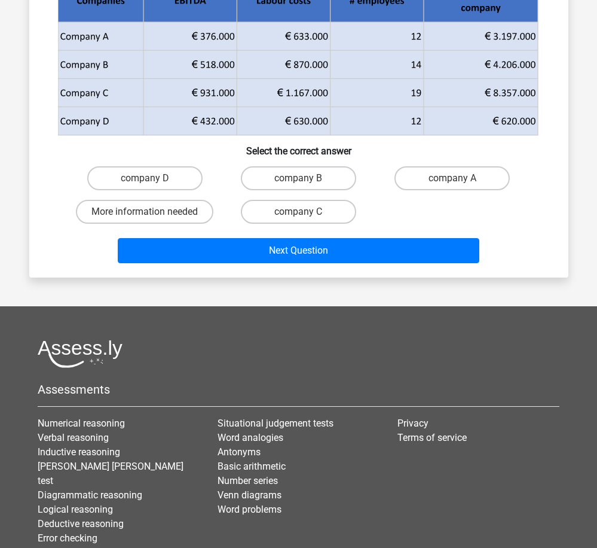
scroll to position [60, 0]
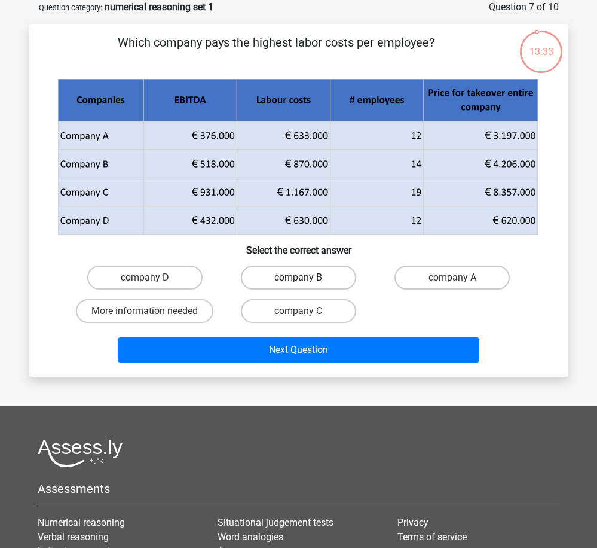
click at [306, 274] on label "company B" at bounding box center [298, 277] width 115 height 24
click at [306, 277] on input "company B" at bounding box center [302, 281] width 8 height 8
radio input "true"
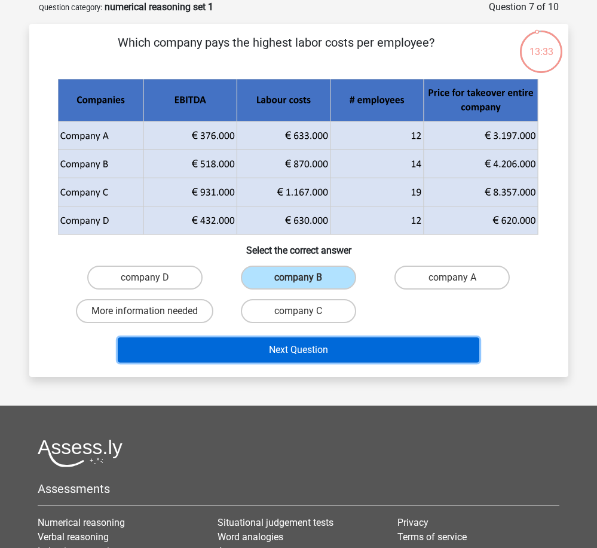
click at [361, 351] on button "Next Question" at bounding box center [299, 349] width 362 height 25
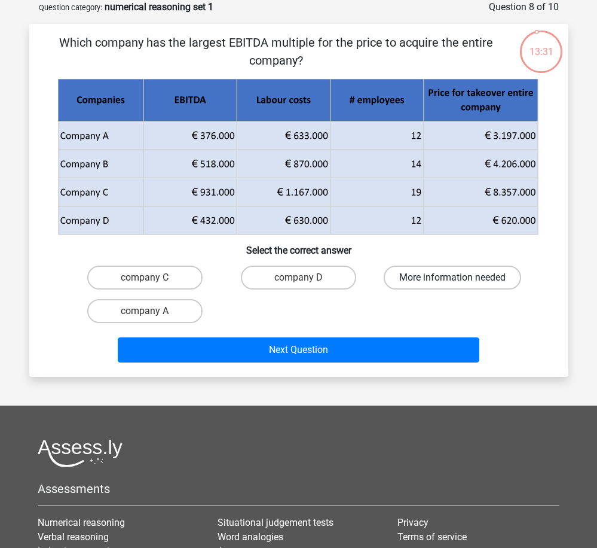
click at [436, 277] on label "More information needed" at bounding box center [452, 277] width 137 height 24
click at [453, 277] on input "More information needed" at bounding box center [457, 281] width 8 height 8
radio input "true"
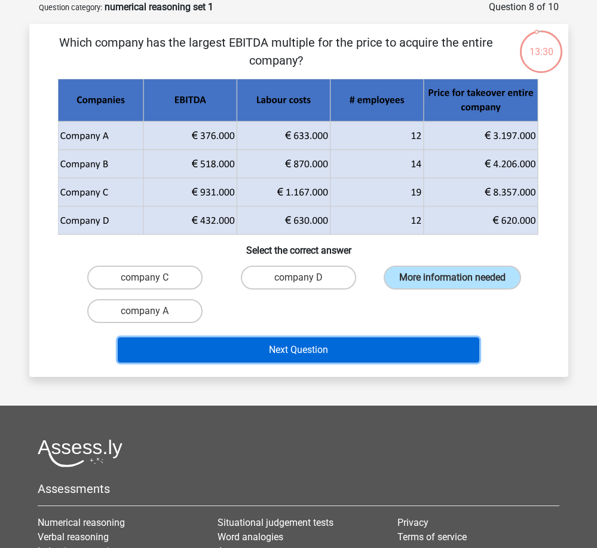
click at [436, 353] on button "Next Question" at bounding box center [299, 349] width 362 height 25
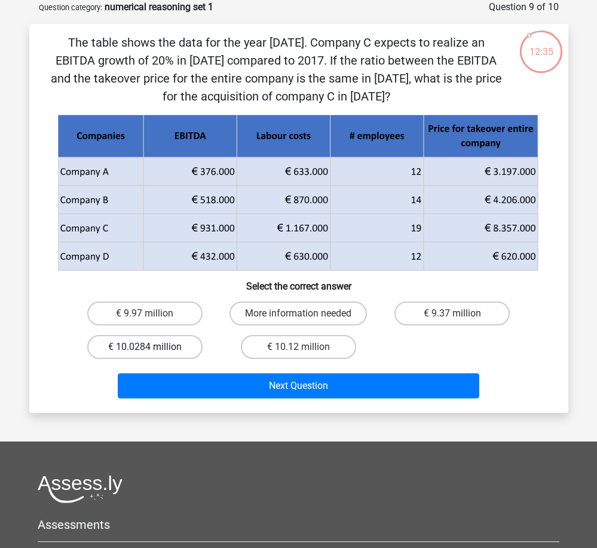
click at [151, 342] on label "€ 10.0284 million" at bounding box center [144, 347] width 115 height 24
click at [151, 347] on input "€ 10.0284 million" at bounding box center [149, 351] width 8 height 8
radio input "true"
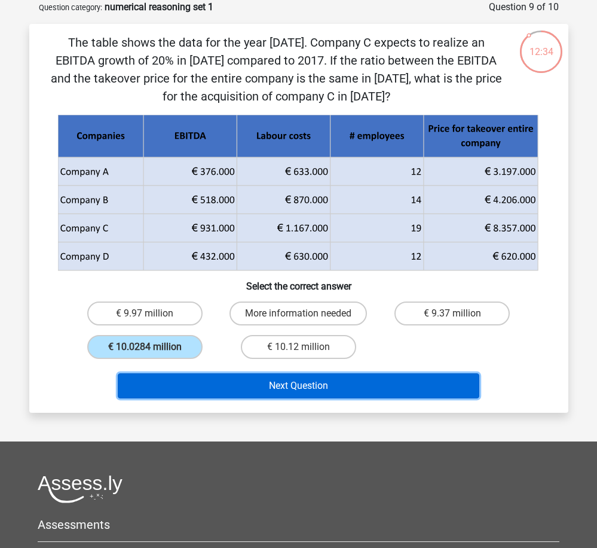
click at [296, 381] on button "Next Question" at bounding box center [299, 385] width 362 height 25
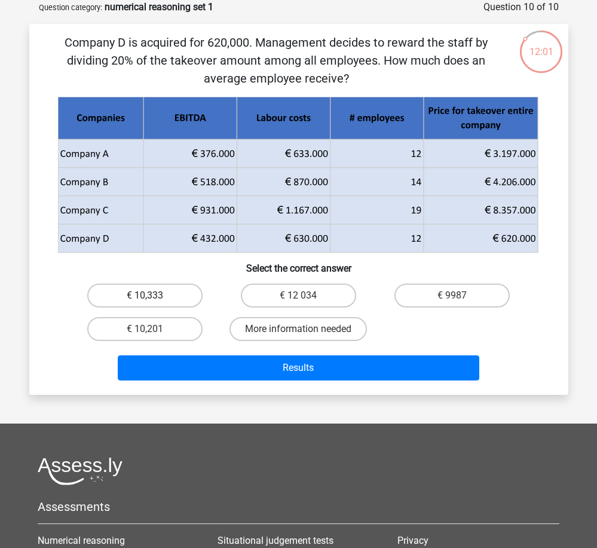
click at [154, 293] on label "€ 10,333" at bounding box center [144, 295] width 115 height 24
click at [152, 295] on input "€ 10,333" at bounding box center [149, 299] width 8 height 8
radio input "true"
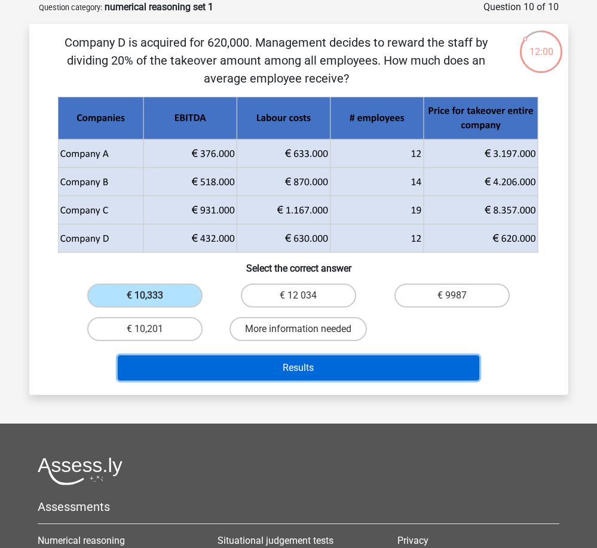
drag, startPoint x: 298, startPoint y: 371, endPoint x: 314, endPoint y: 364, distance: 17.1
click at [299, 371] on button "Results" at bounding box center [299, 367] width 362 height 25
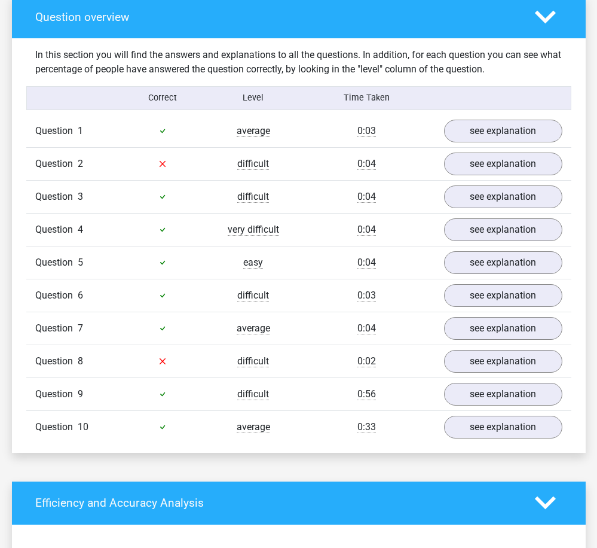
scroll to position [837, 0]
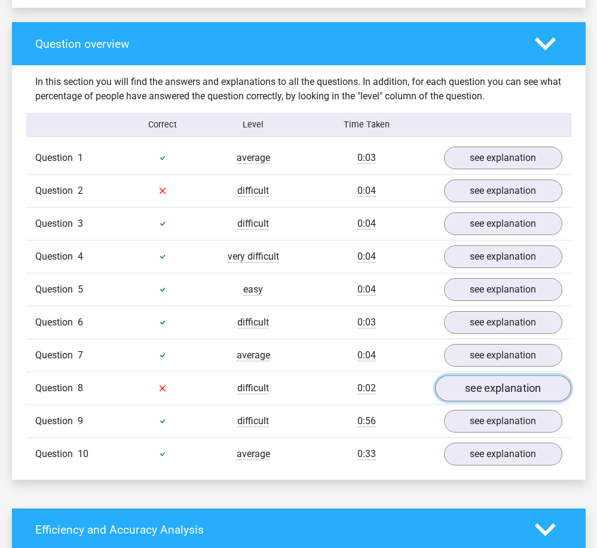
click at [475, 381] on link "see explanation" at bounding box center [503, 388] width 136 height 26
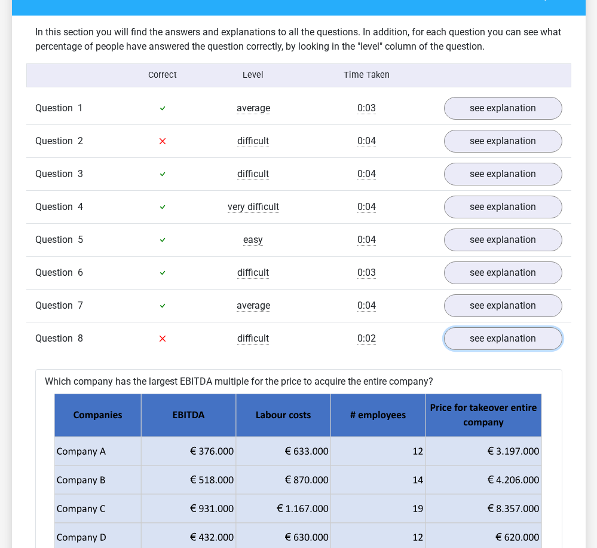
scroll to position [777, 0]
